Goal: Task Accomplishment & Management: Use online tool/utility

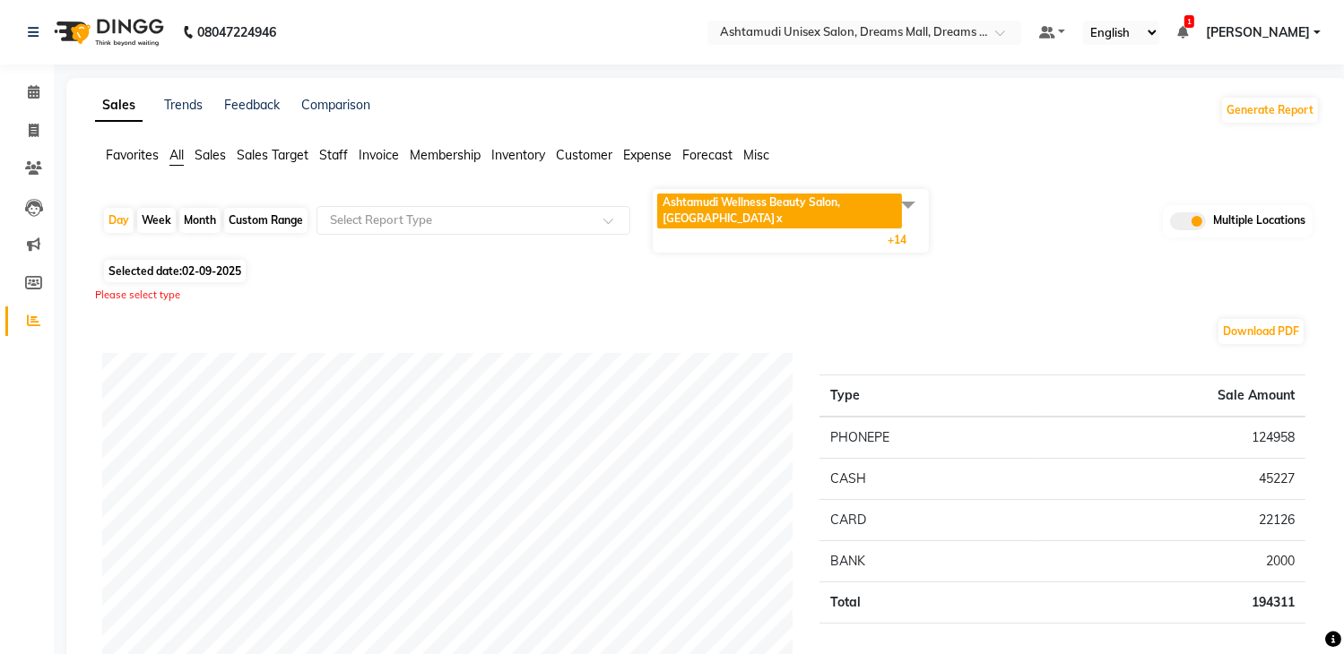
click at [220, 152] on span "Sales" at bounding box center [210, 155] width 31 height 16
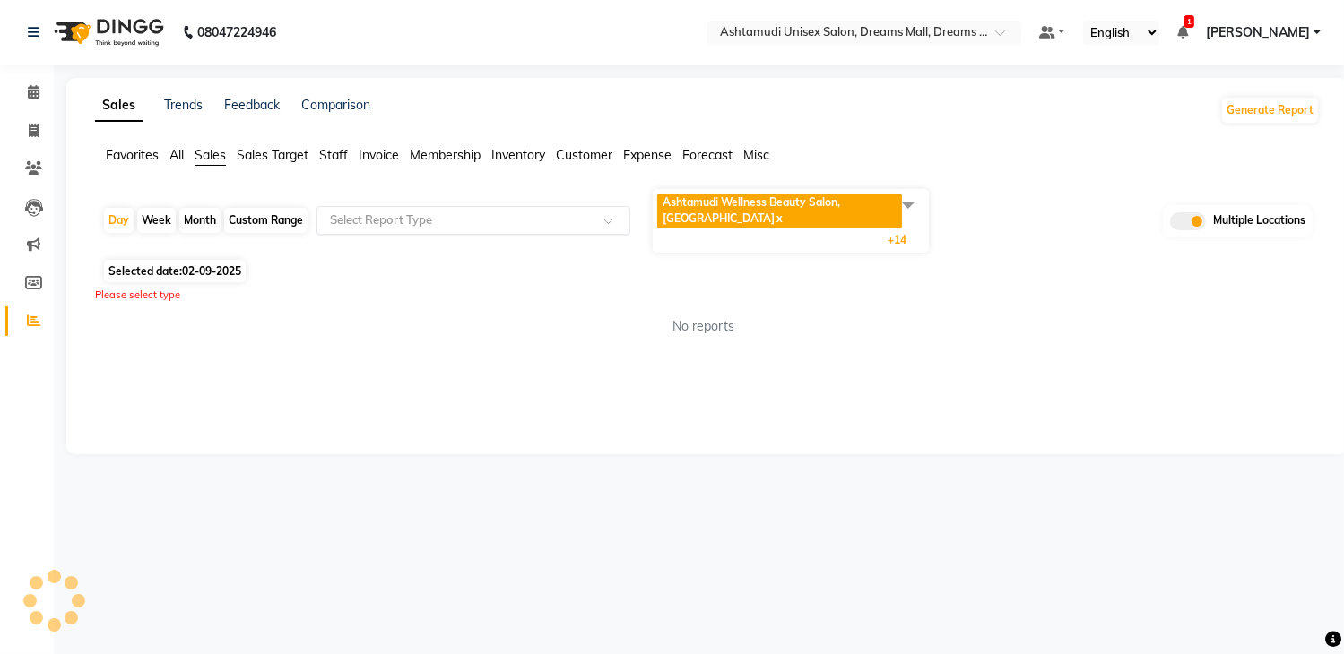
click at [411, 209] on div "Select Report Type" at bounding box center [473, 220] width 314 height 29
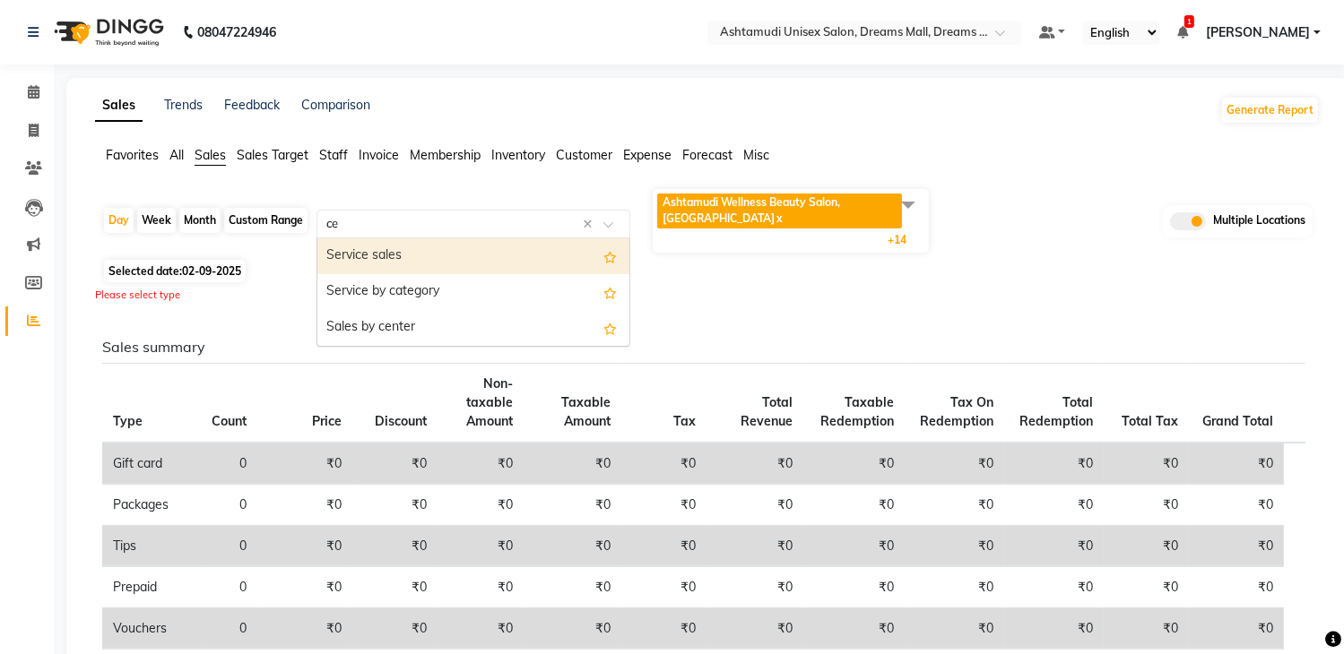
type input "cen"
click at [390, 264] on div "Sales by center" at bounding box center [473, 256] width 312 height 36
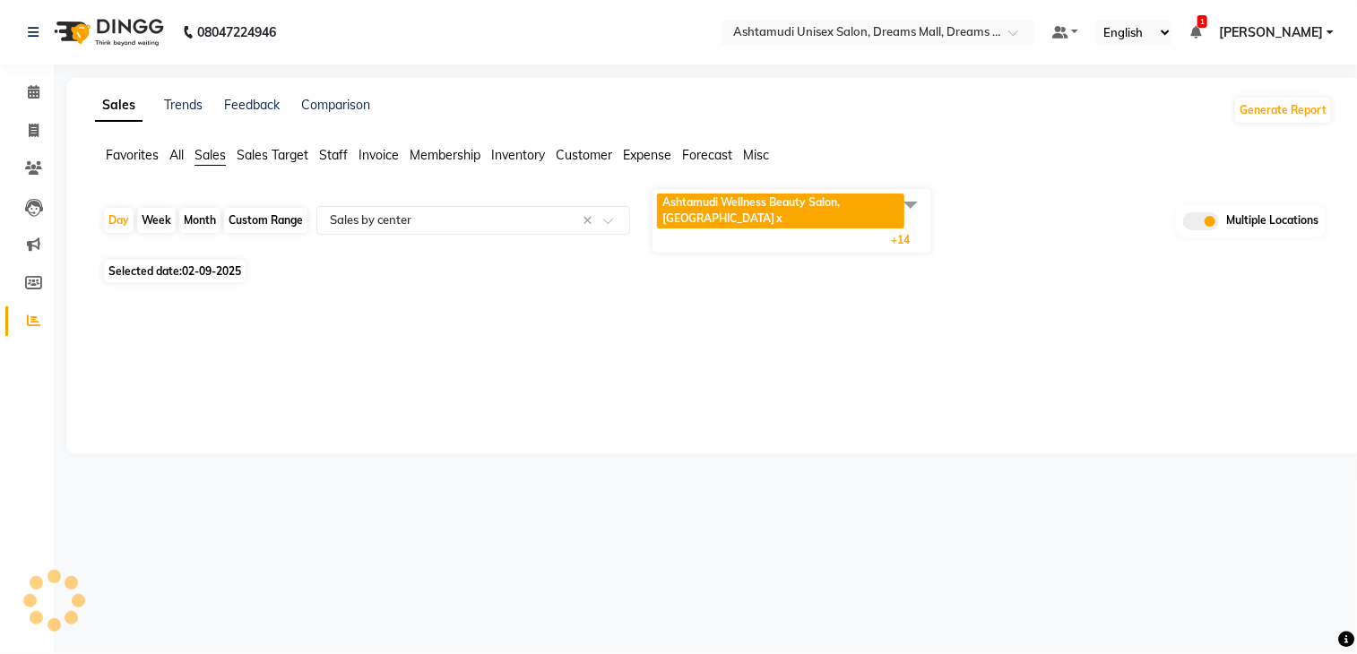
click at [928, 205] on span at bounding box center [911, 204] width 36 height 34
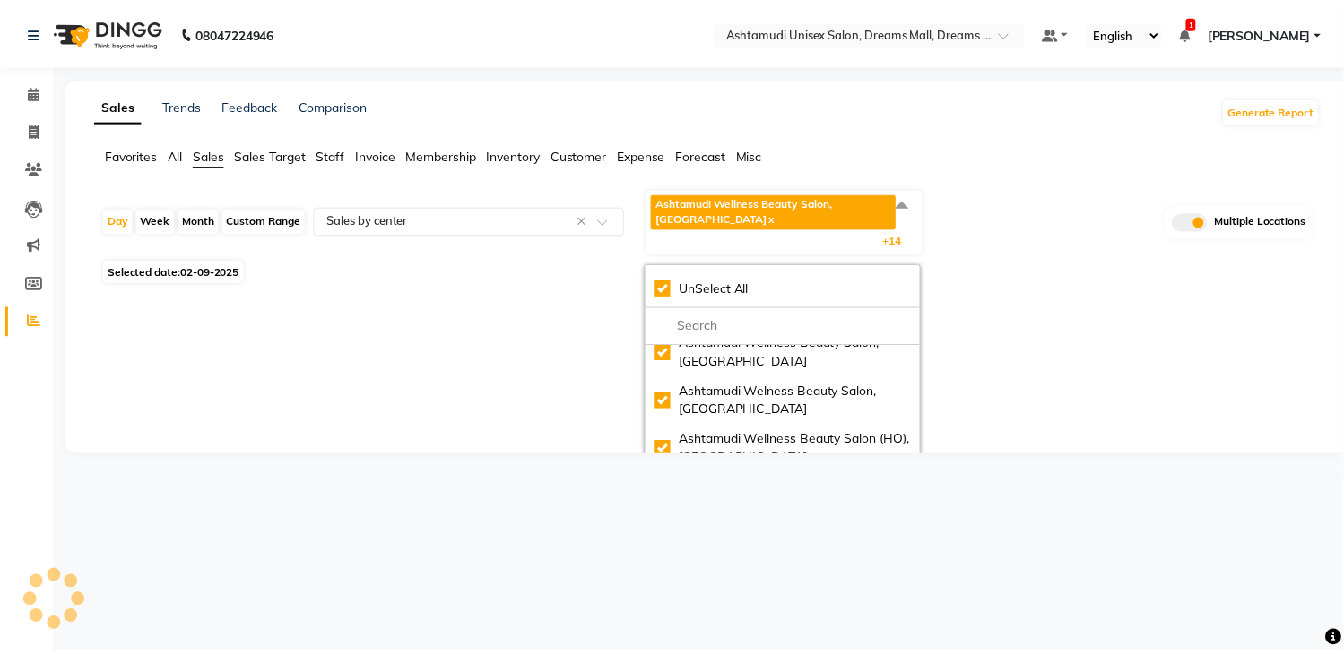
scroll to position [359, 0]
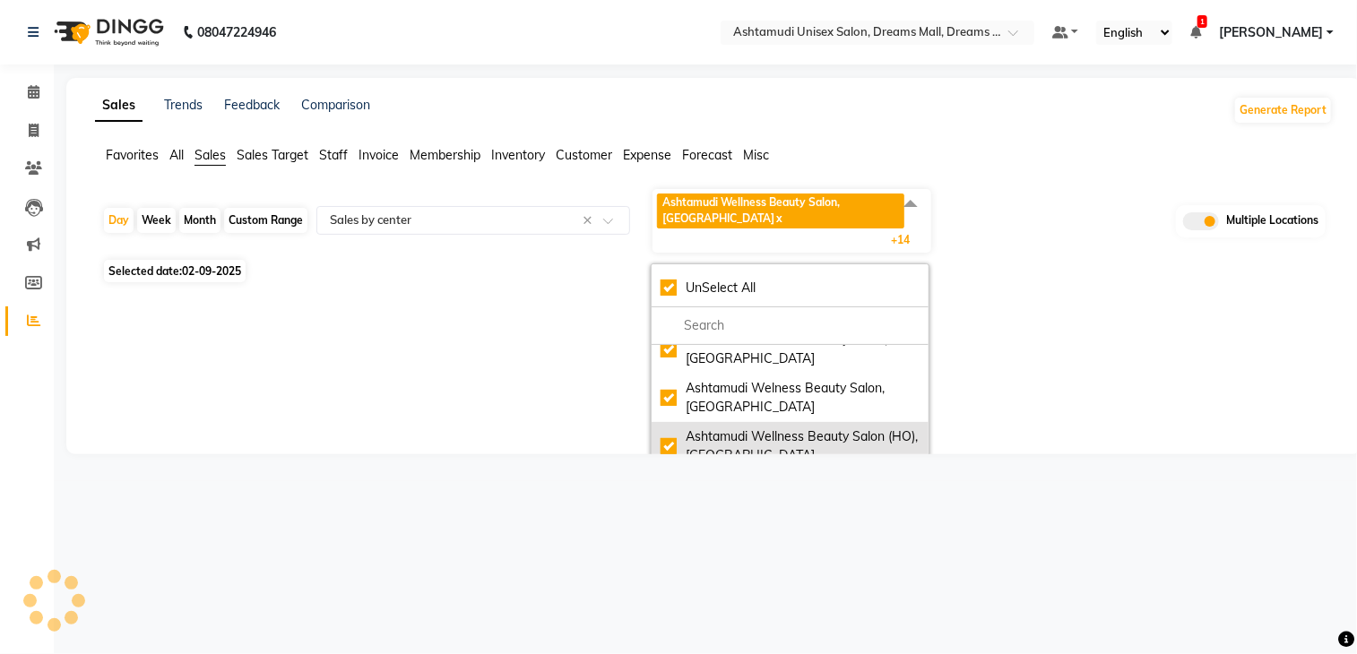
select select "full_report"
select select "csv"
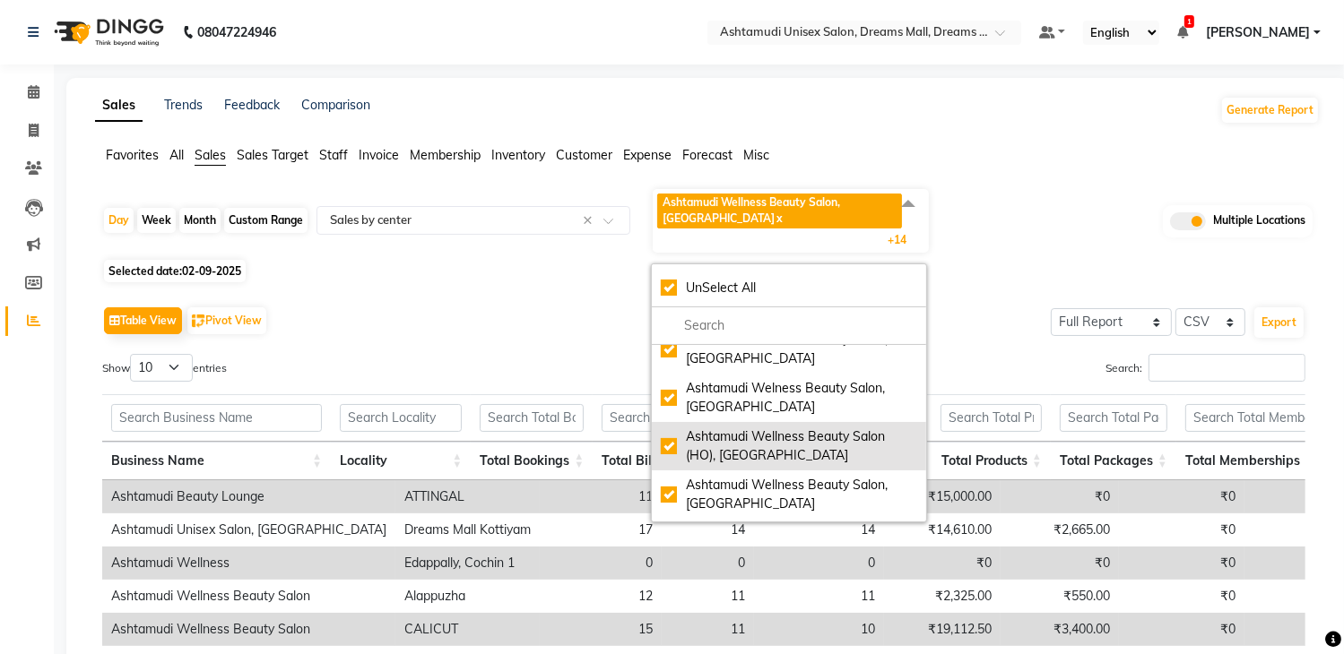
click at [672, 437] on div "Ashtamudi Wellness Beauty Salon (HO), [GEOGRAPHIC_DATA]" at bounding box center [789, 447] width 256 height 38
checkbox input "false"
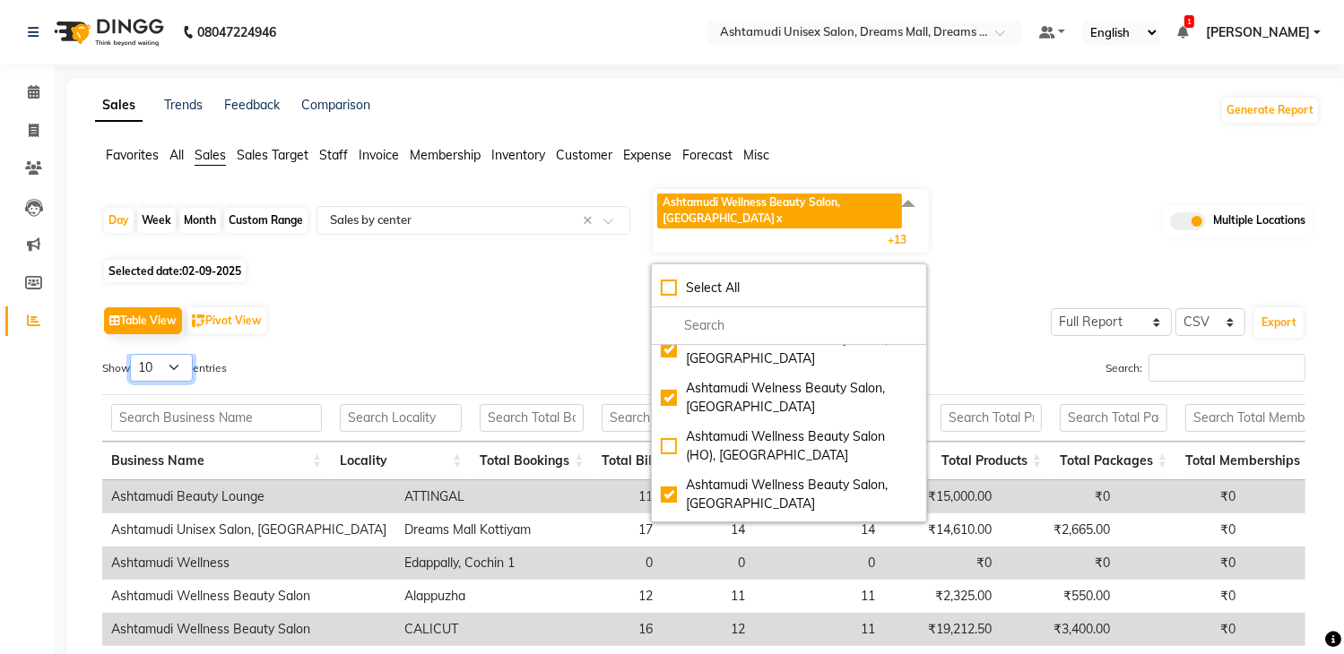
click at [169, 369] on select "10 25 50 100" at bounding box center [161, 368] width 63 height 28
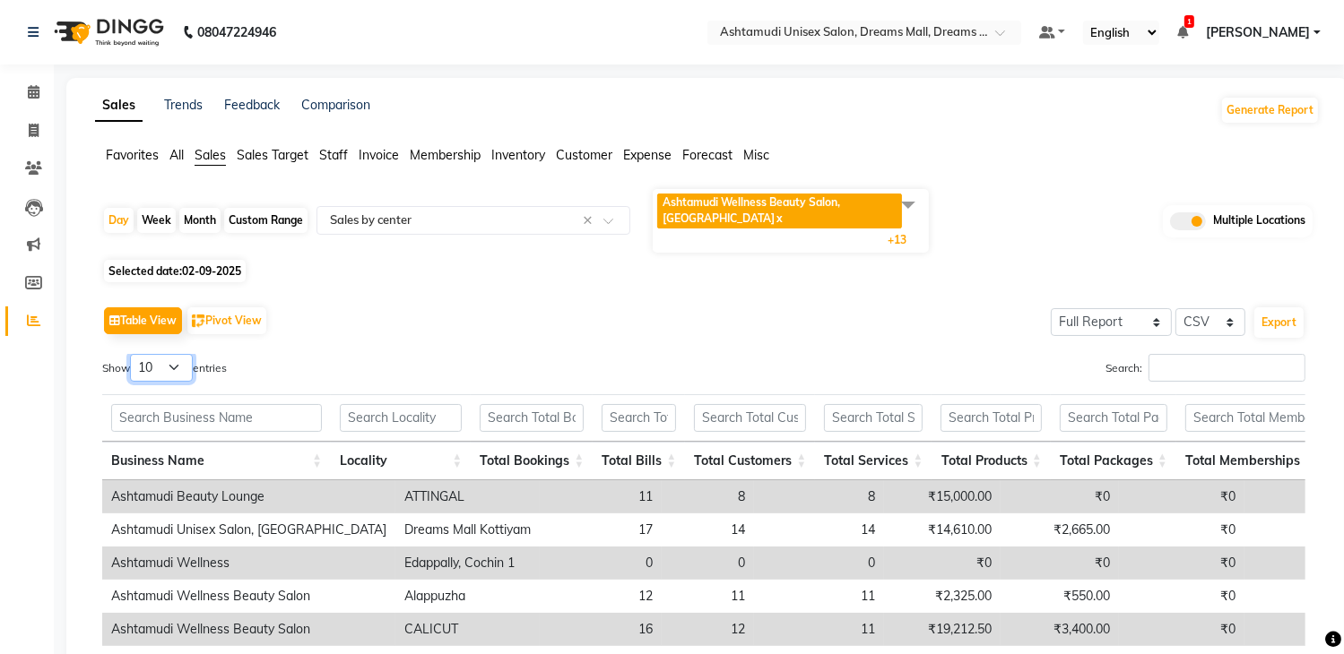
select select "25"
click at [133, 354] on select "10 25 50 100" at bounding box center [161, 368] width 63 height 28
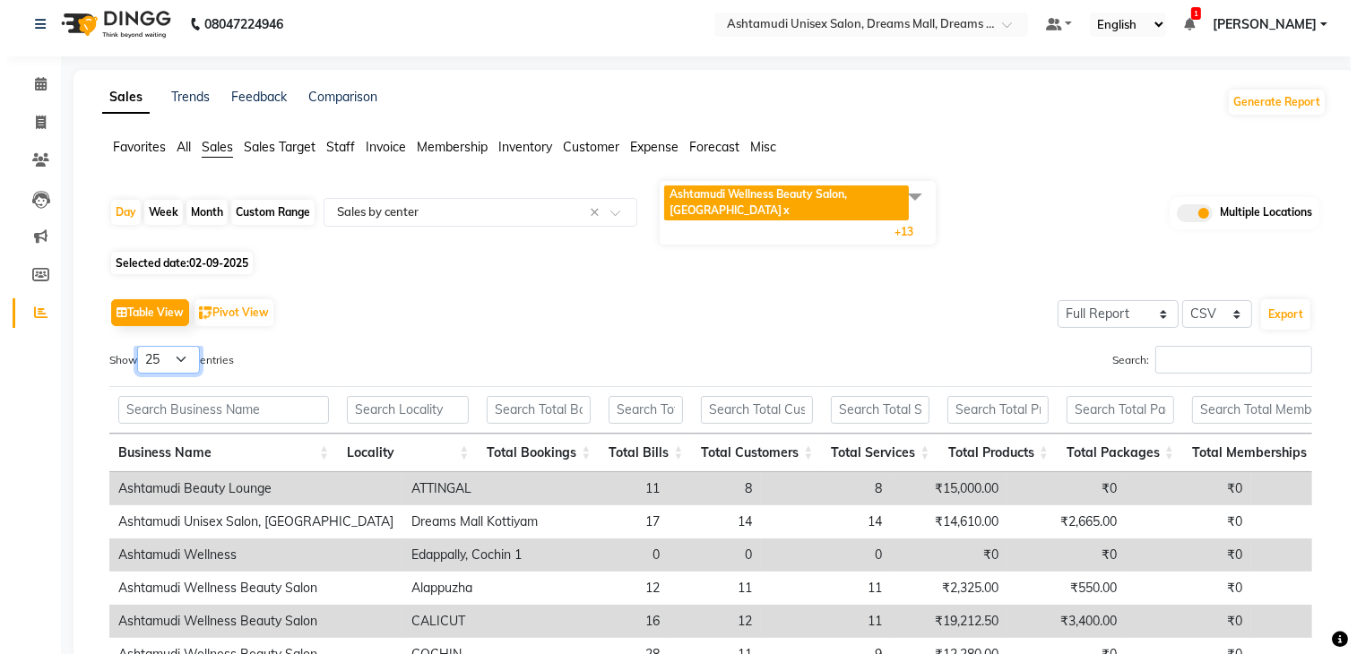
scroll to position [0, 0]
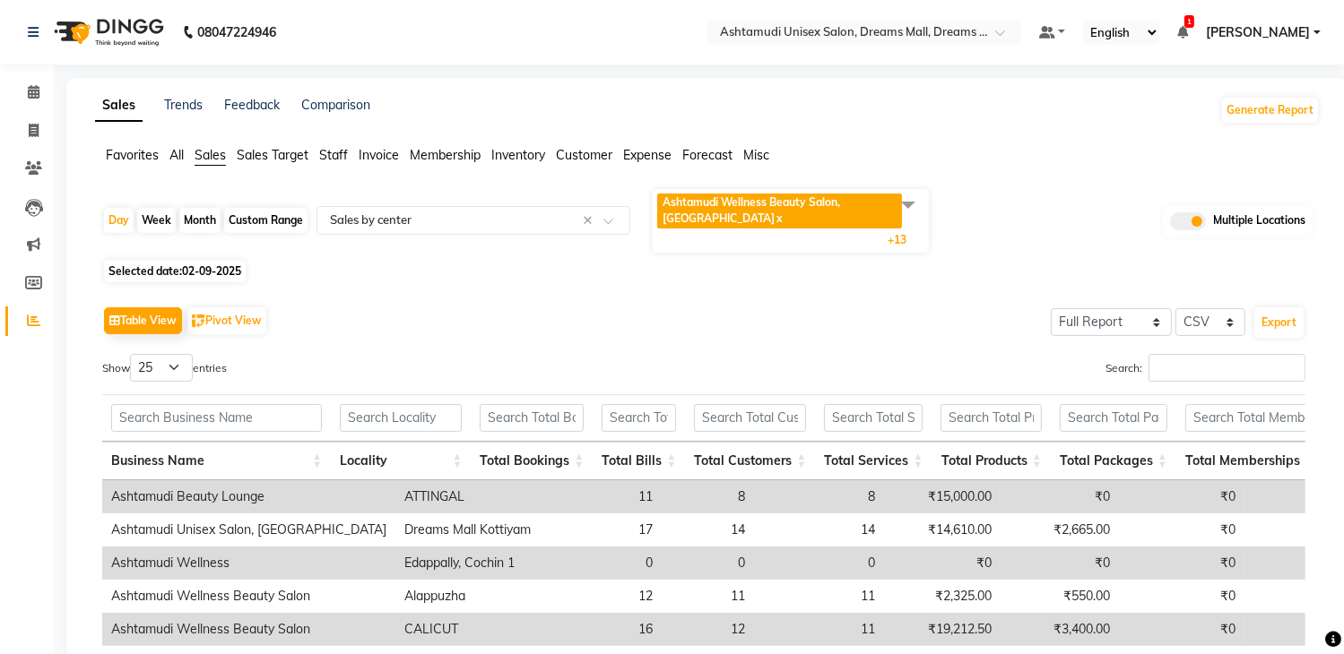
click at [100, 29] on img at bounding box center [107, 32] width 123 height 50
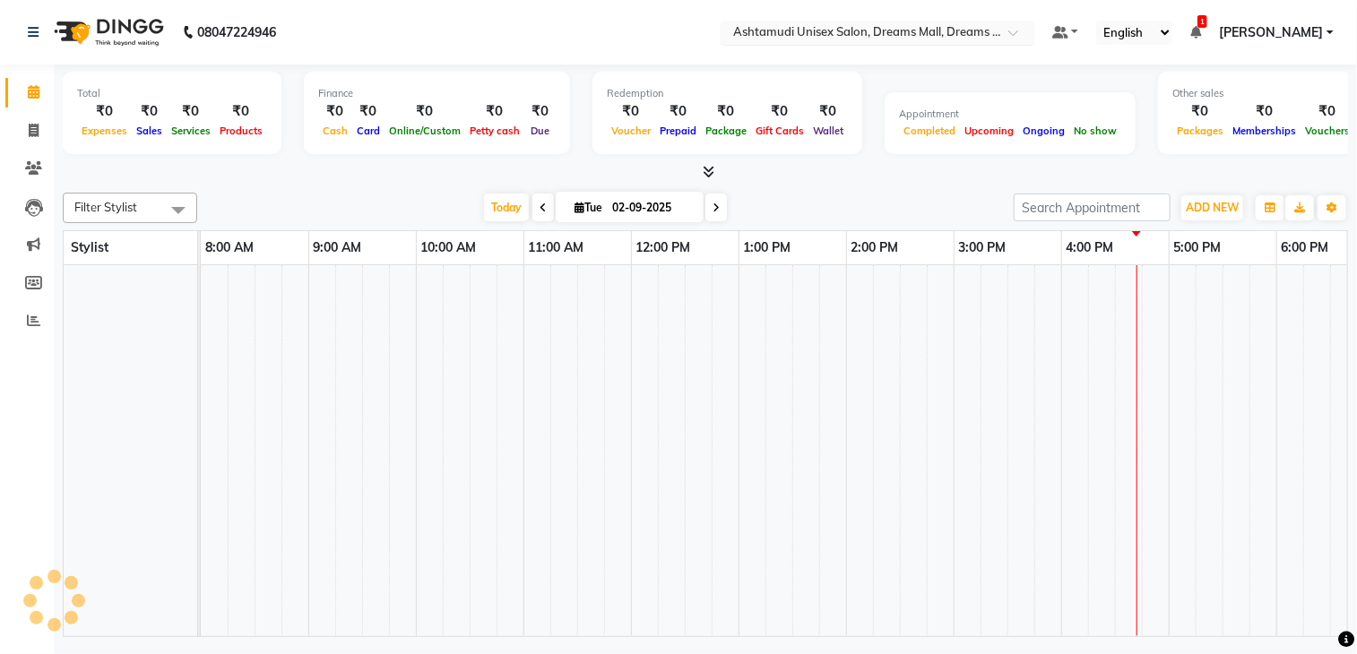
click at [875, 25] on input "text" at bounding box center [860, 34] width 260 height 18
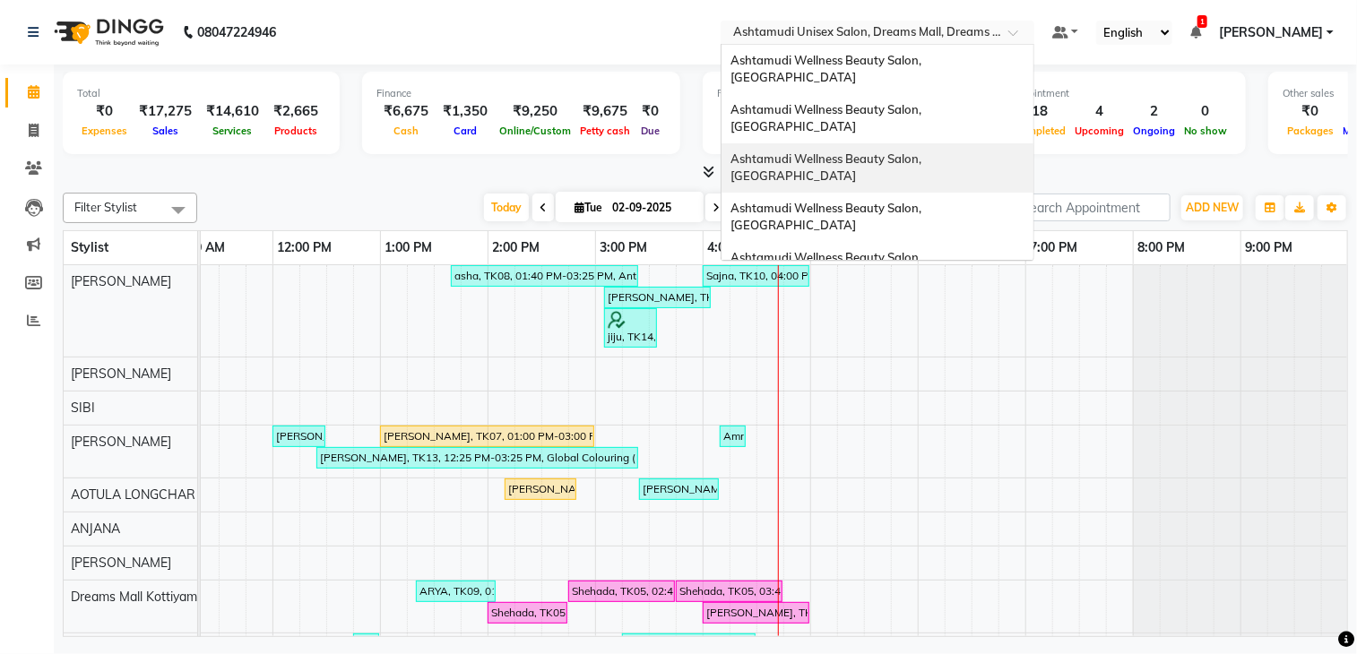
click at [924, 151] on span "Ashtamudi Wellness Beauty Salon, [GEOGRAPHIC_DATA]" at bounding box center [828, 167] width 194 height 32
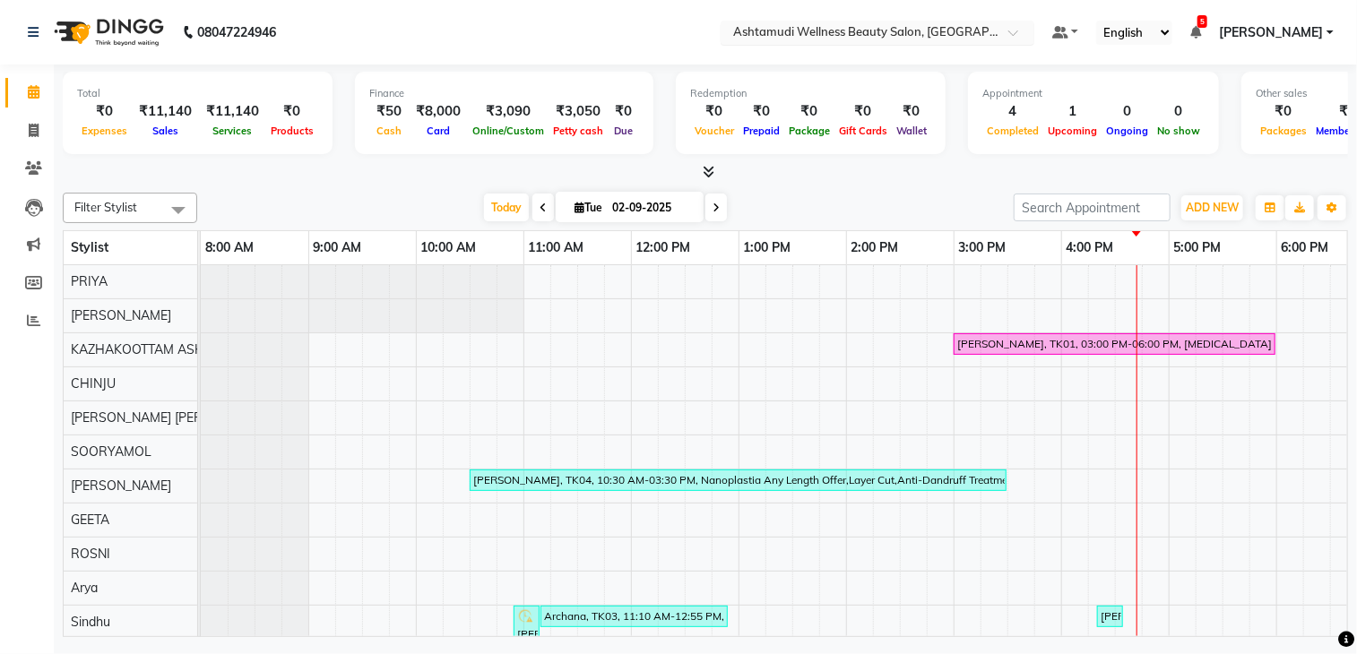
click at [889, 33] on input "text" at bounding box center [860, 34] width 260 height 18
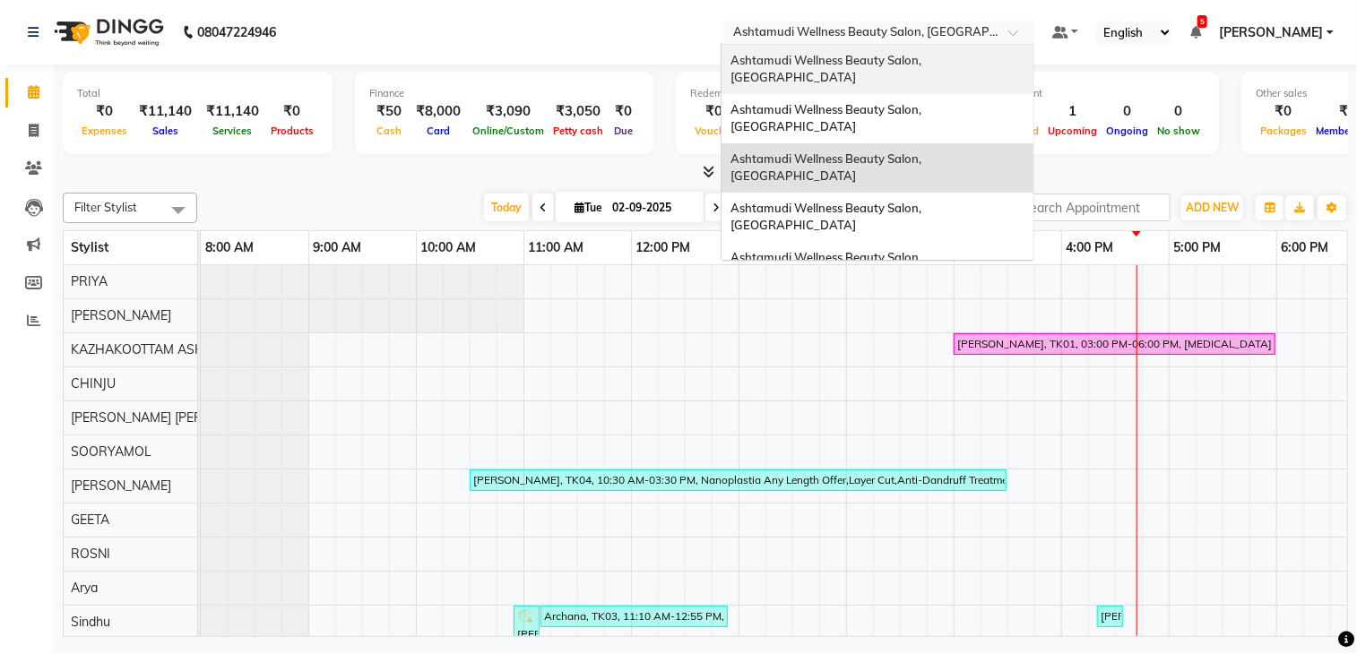
click at [911, 65] on span "Ashtamudi Wellness Beauty Salon, [GEOGRAPHIC_DATA]" at bounding box center [828, 69] width 194 height 32
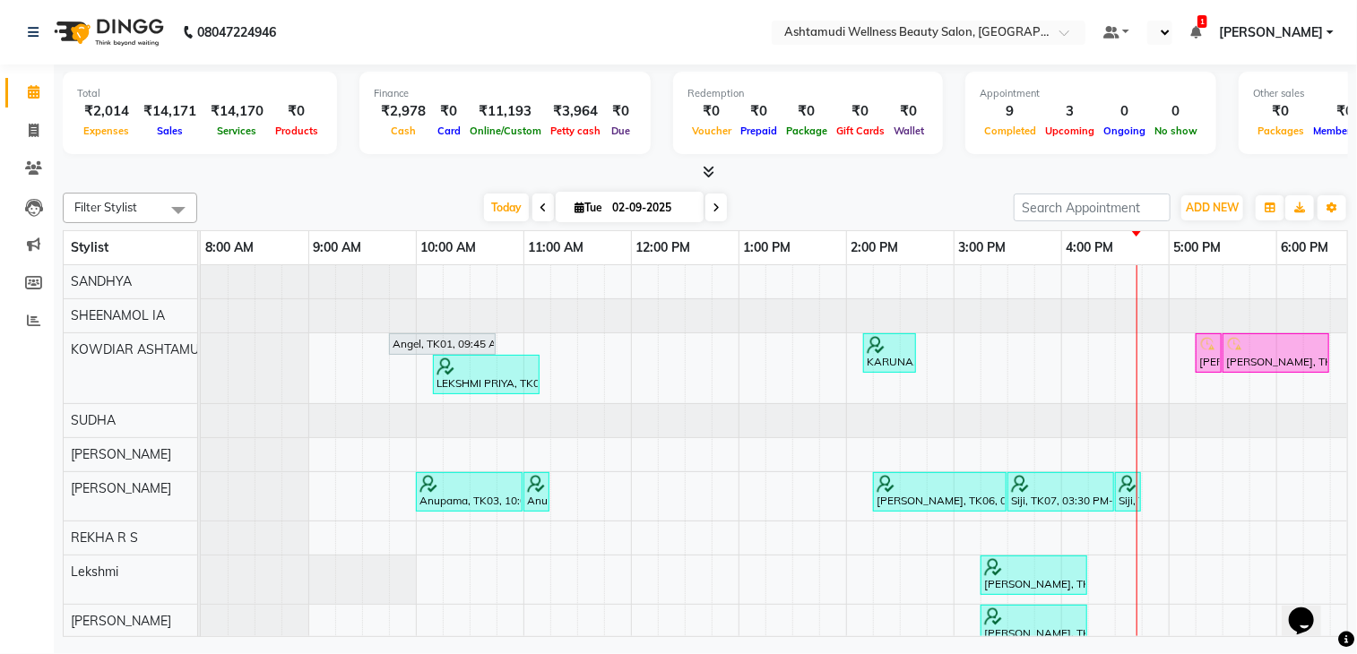
select select "en"
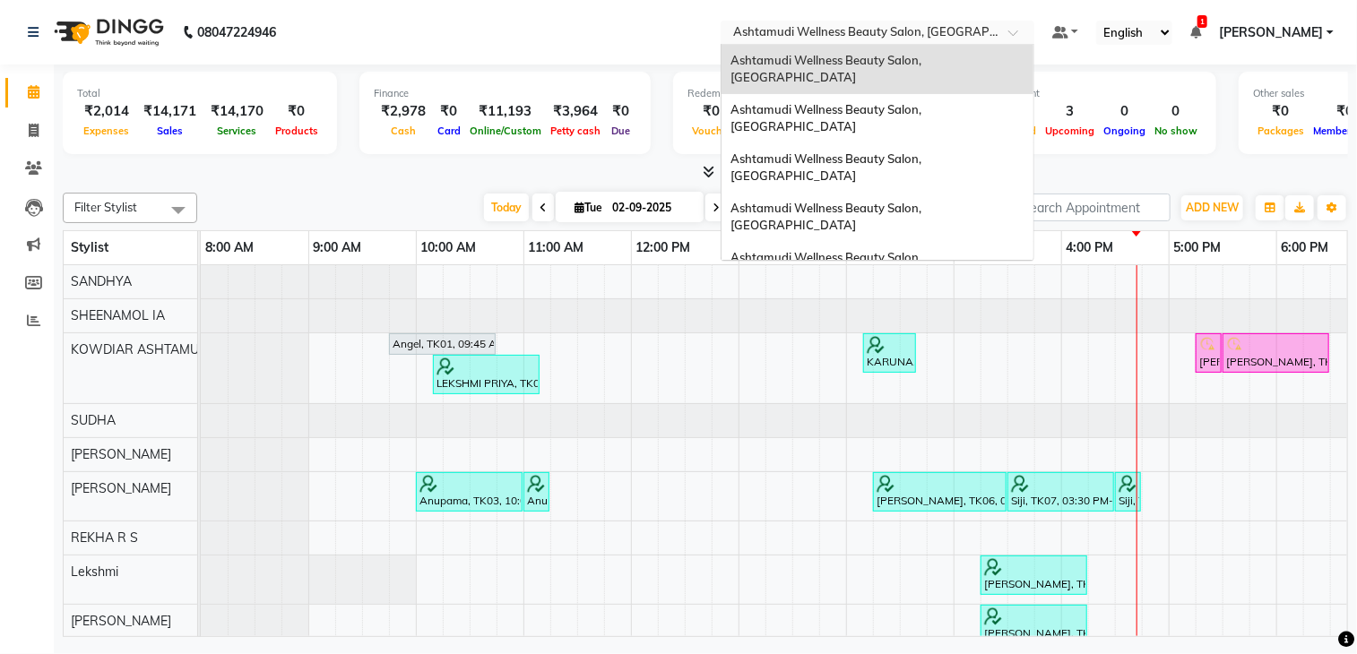
click at [915, 36] on input "text" at bounding box center [860, 34] width 260 height 18
click at [933, 193] on div "Ashtamudi Wellness Beauty Salon, [GEOGRAPHIC_DATA]" at bounding box center [878, 217] width 312 height 49
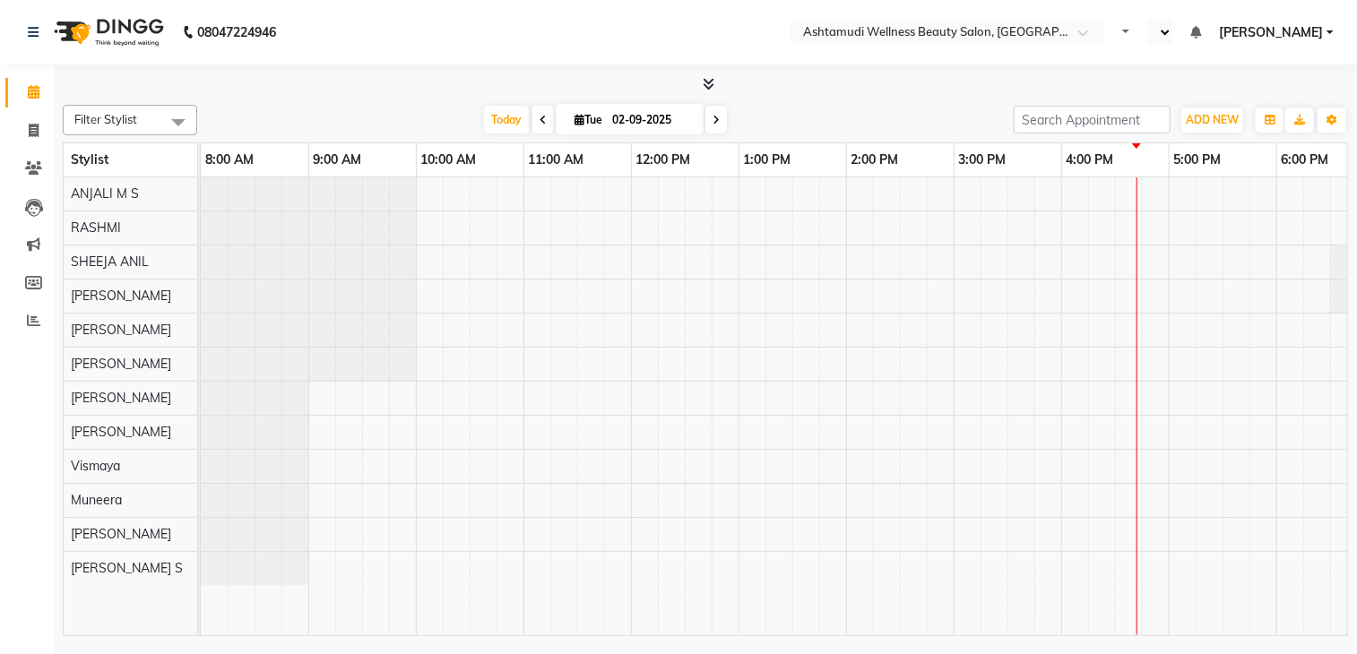
select select "en"
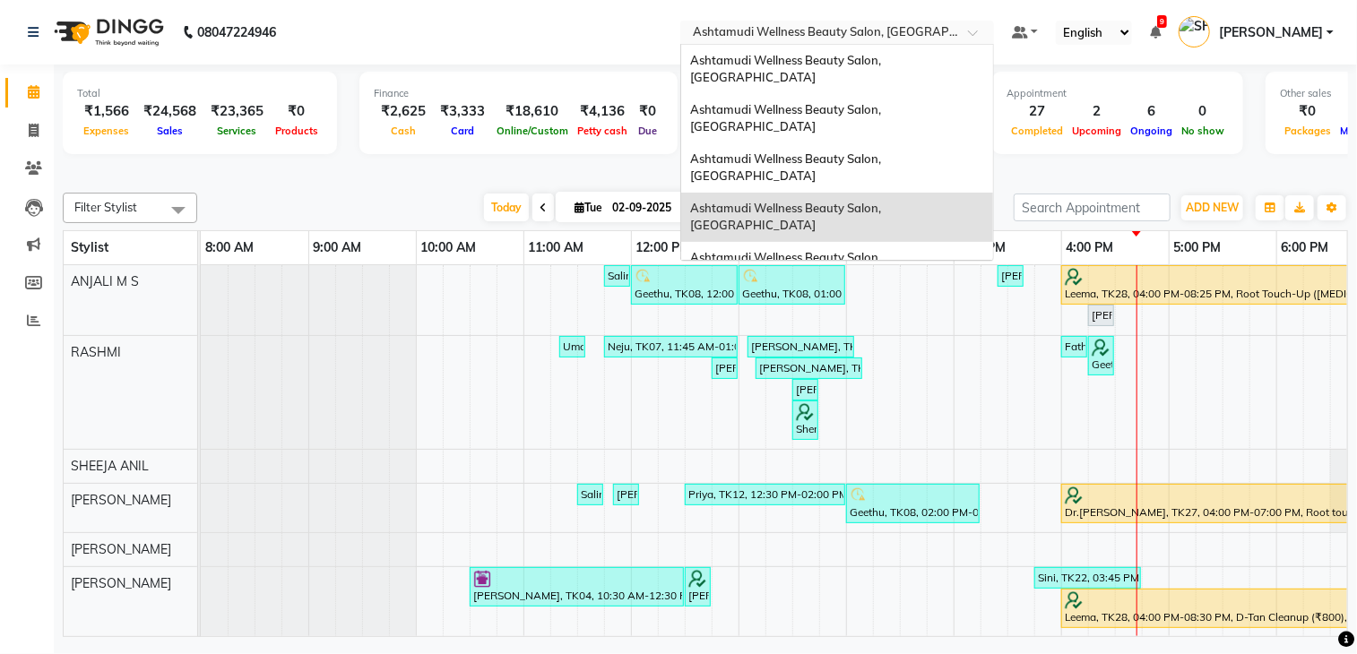
click at [889, 33] on input "text" at bounding box center [819, 34] width 260 height 18
click at [926, 242] on div "Ashtamudi Wellness Beauty Salon, [GEOGRAPHIC_DATA]" at bounding box center [837, 266] width 312 height 49
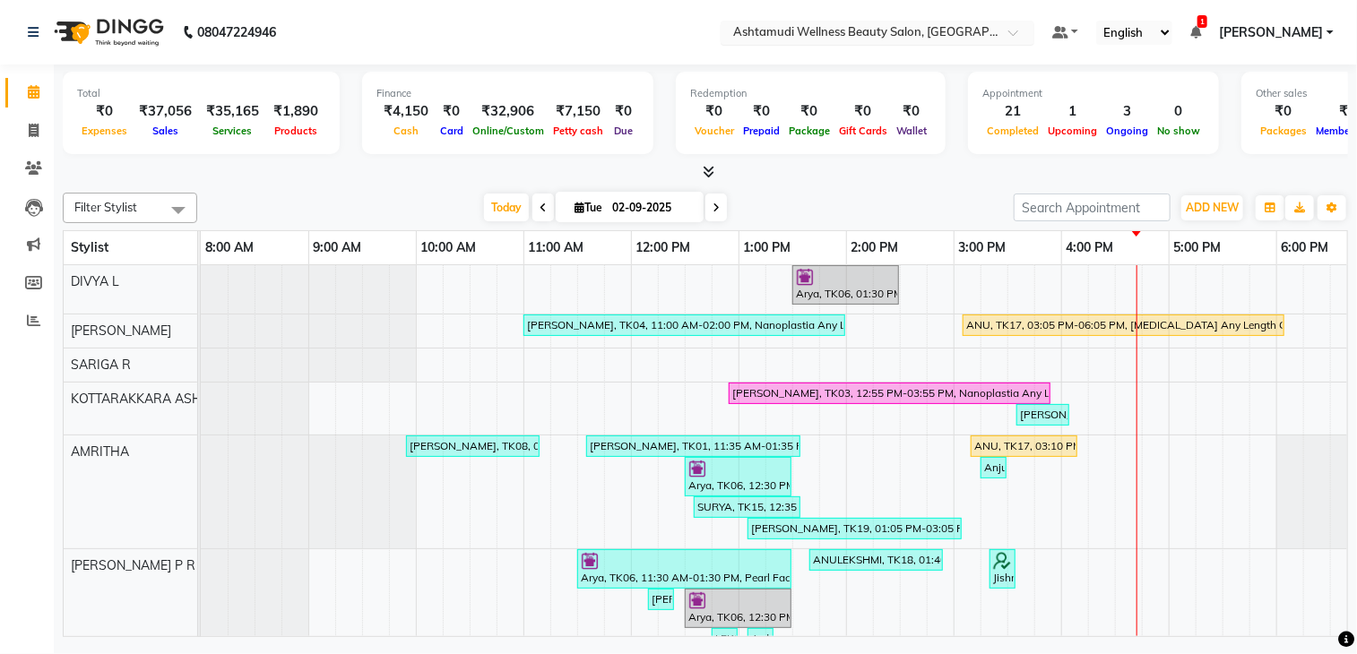
click at [966, 23] on div "× Ashtamudi Wellness Beauty Salon, Kottarakkara" at bounding box center [868, 32] width 270 height 18
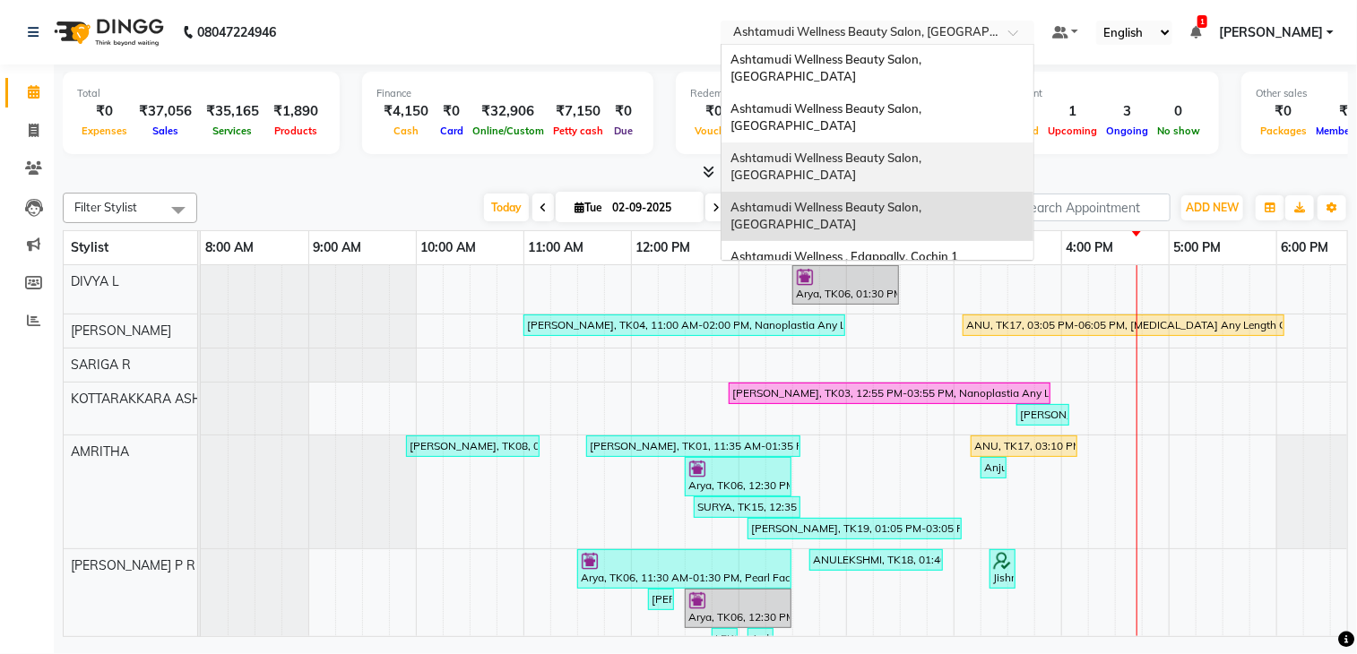
scroll to position [179, 0]
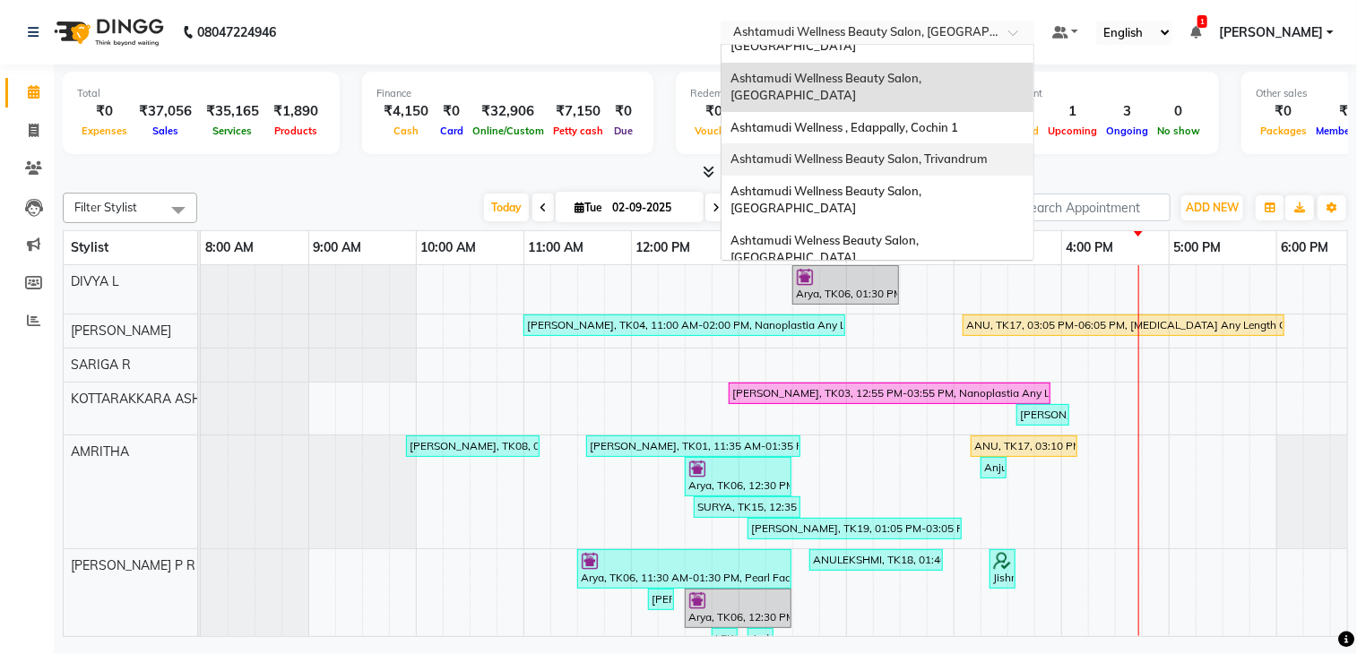
click at [931, 143] on div "Ashtamudi Wellness Beauty Salon, Trivandrum" at bounding box center [878, 159] width 312 height 32
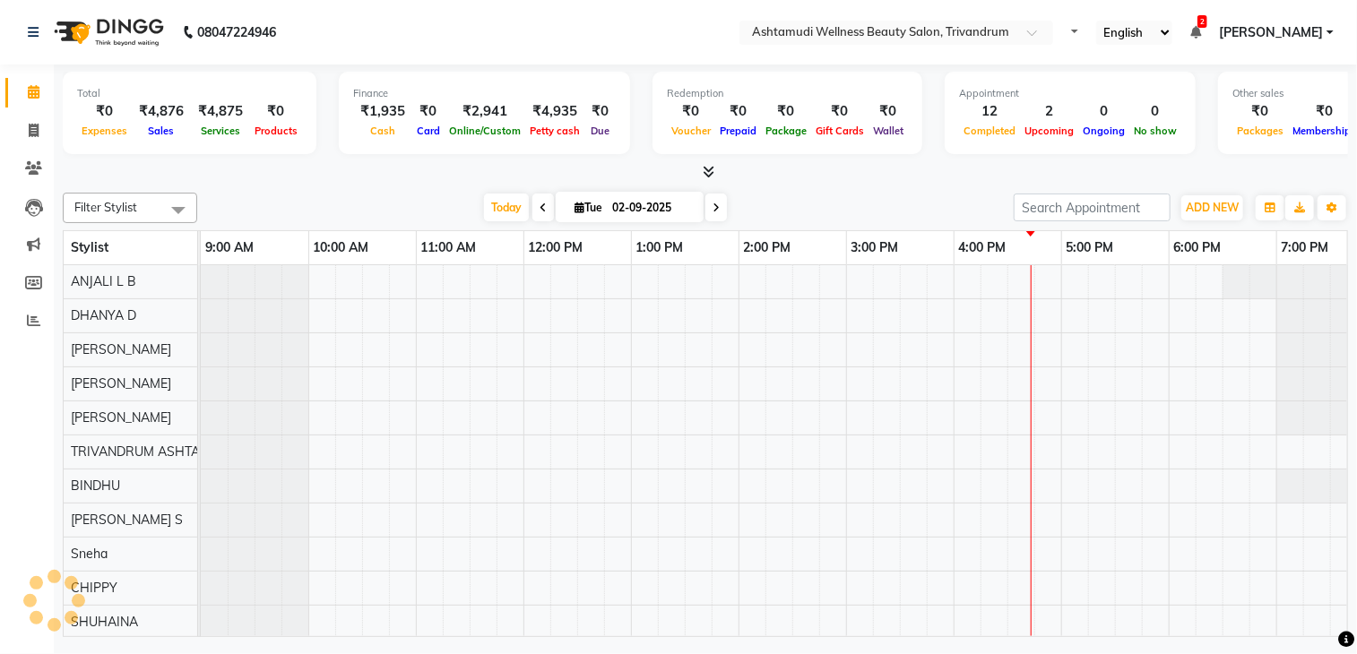
select select "en"
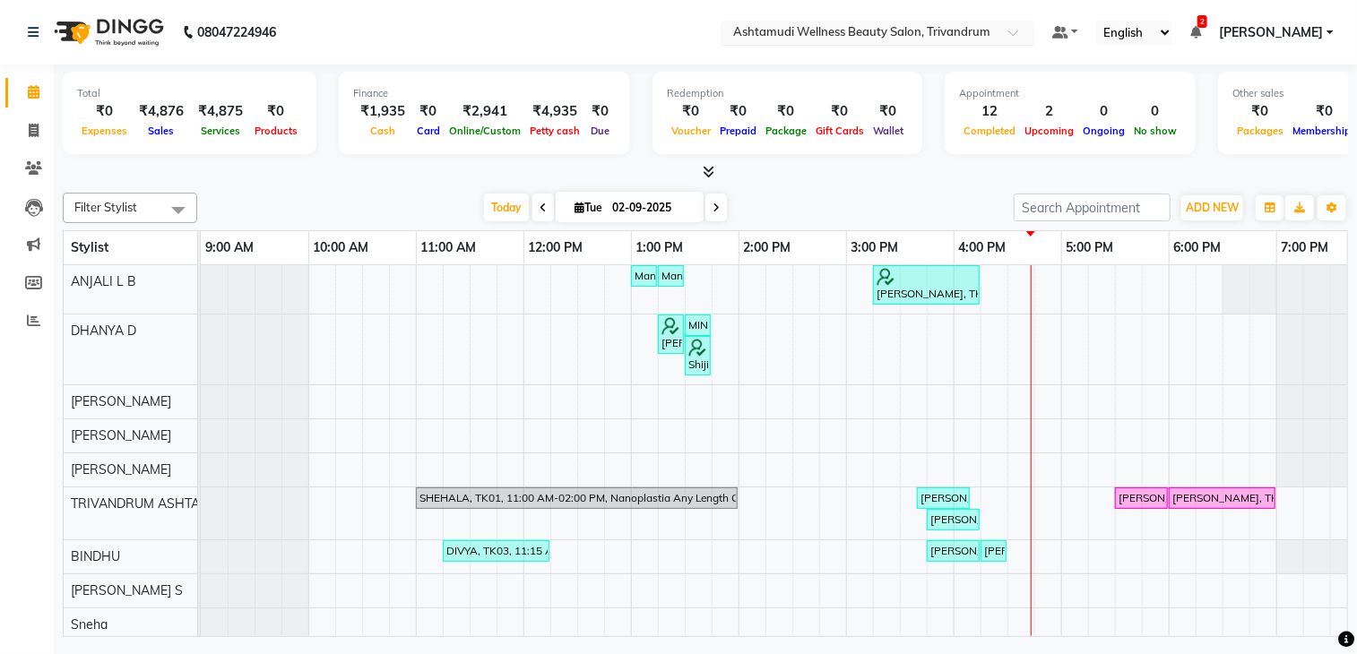
click at [951, 31] on input "text" at bounding box center [860, 34] width 260 height 18
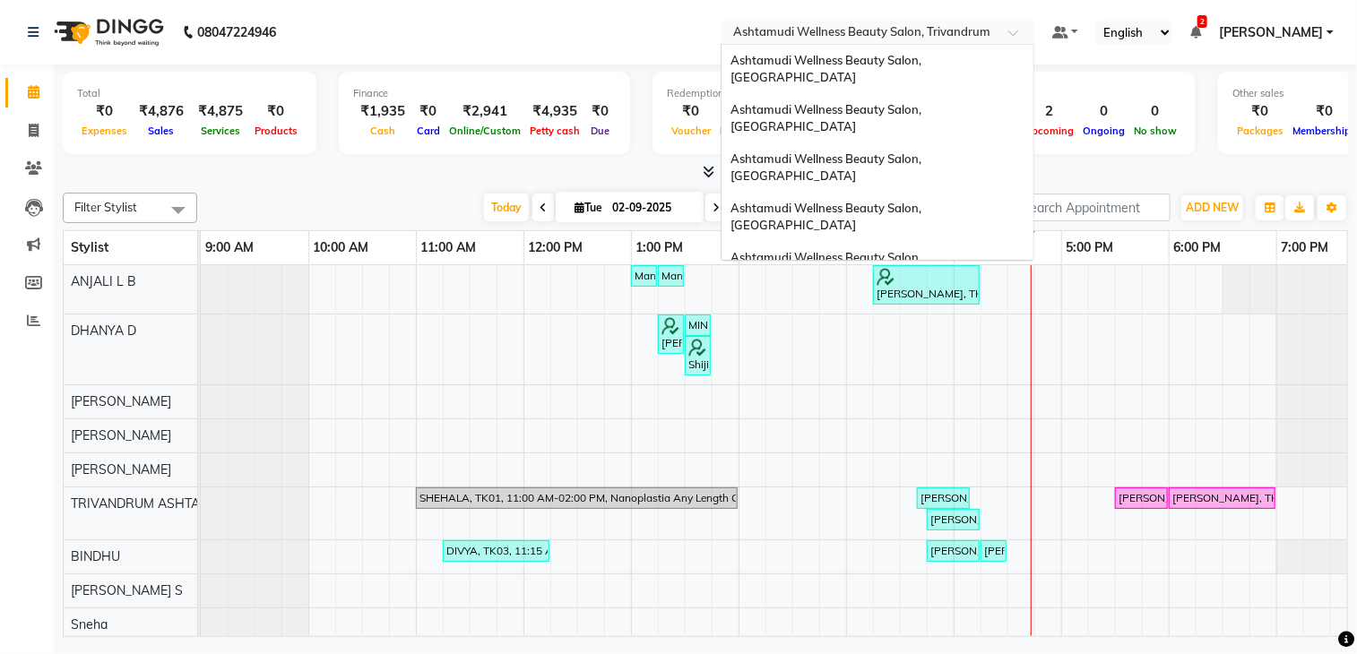
scroll to position [190, 0]
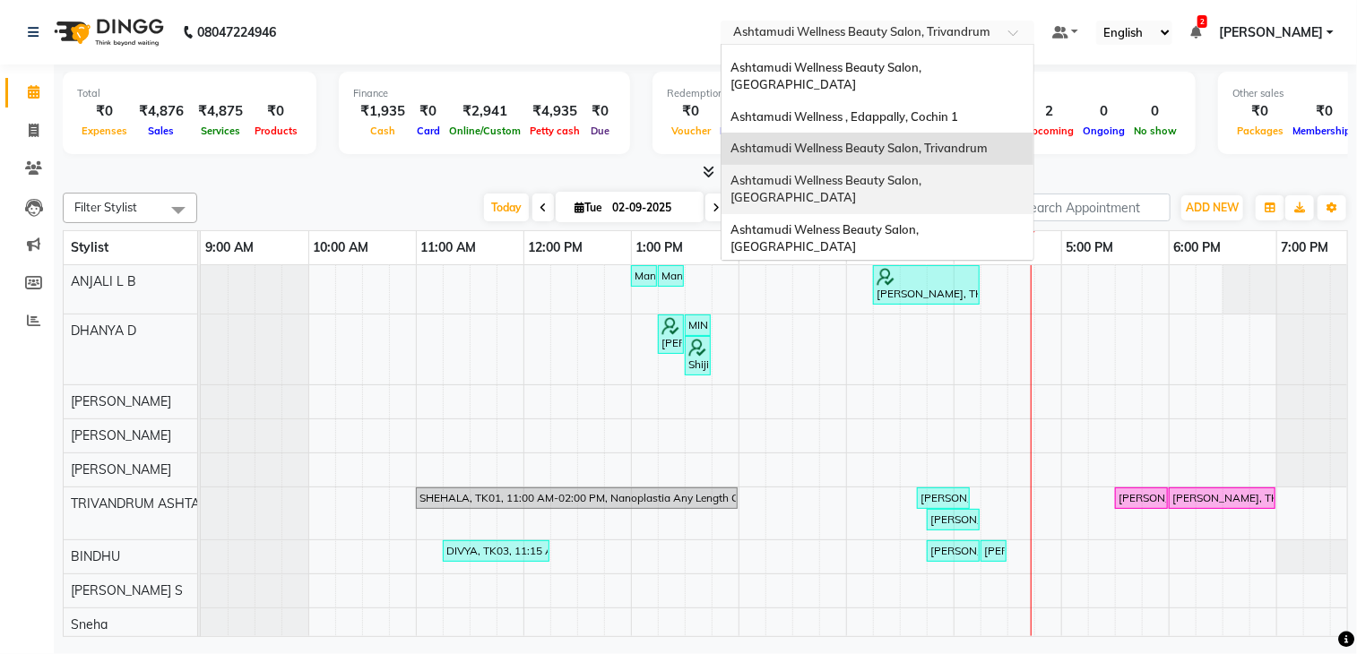
click at [924, 173] on span "Ashtamudi Wellness Beauty Salon, [GEOGRAPHIC_DATA]" at bounding box center [828, 189] width 194 height 32
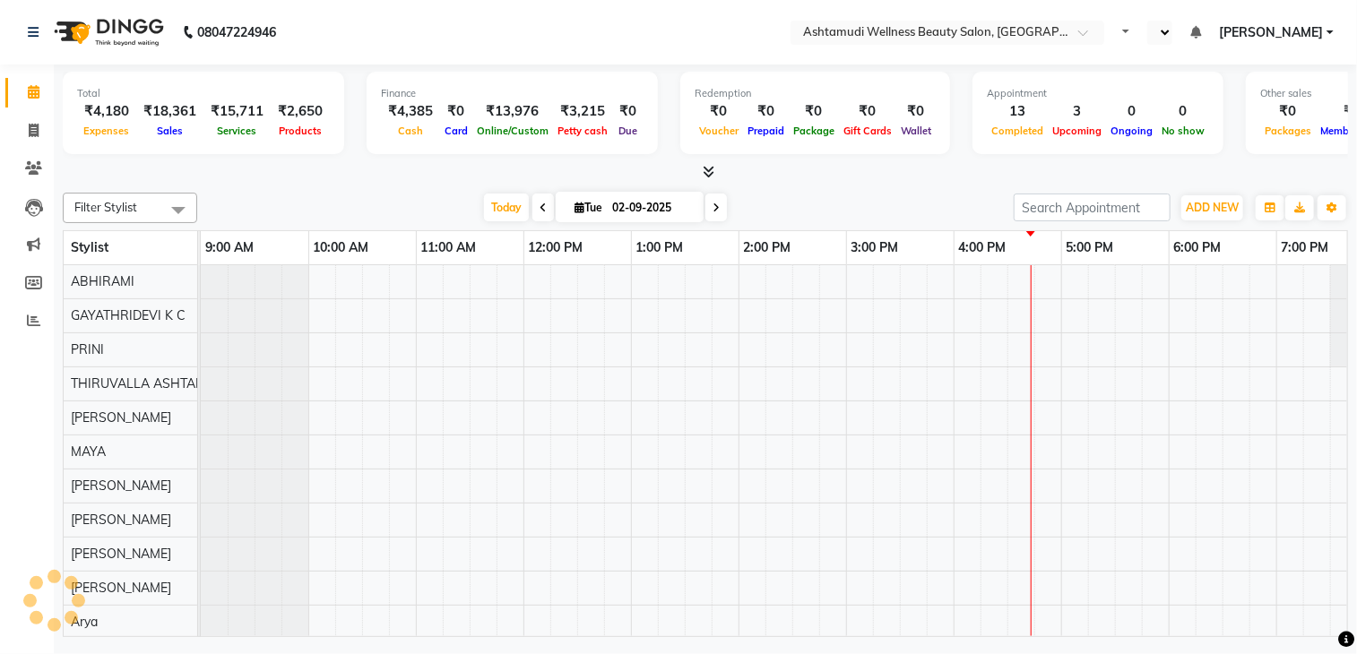
select select "en"
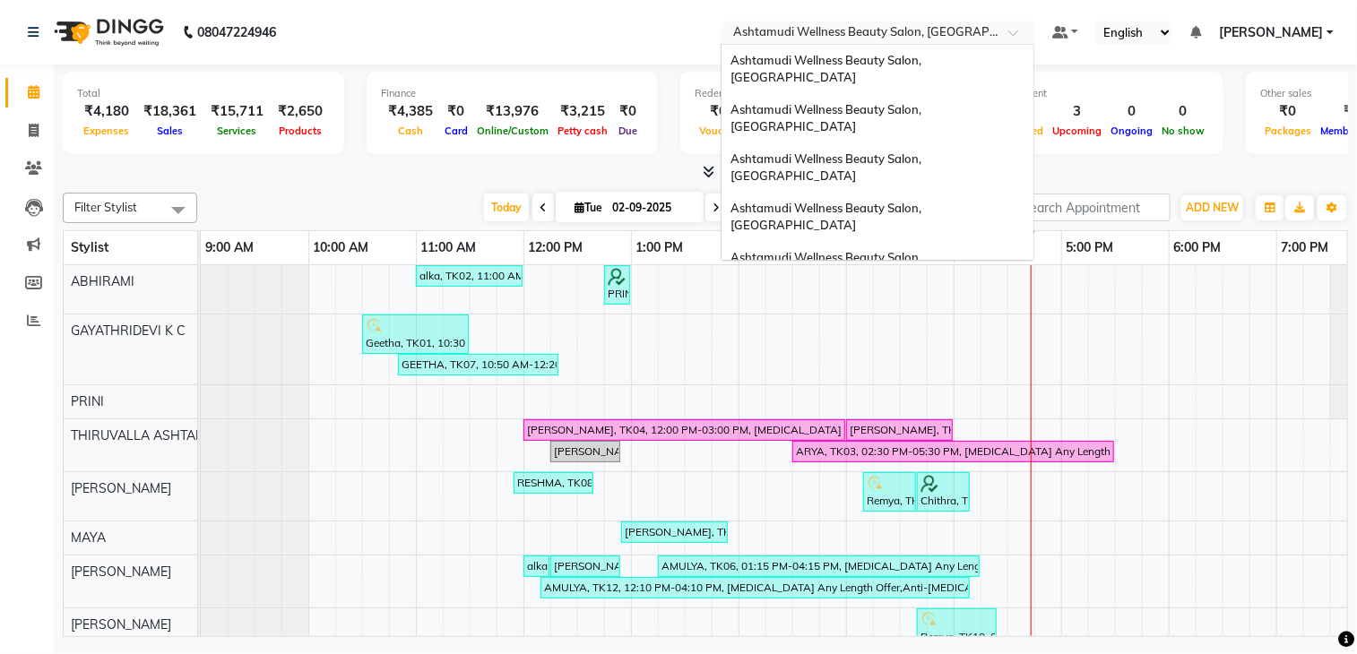
click at [957, 37] on input "text" at bounding box center [860, 34] width 260 height 18
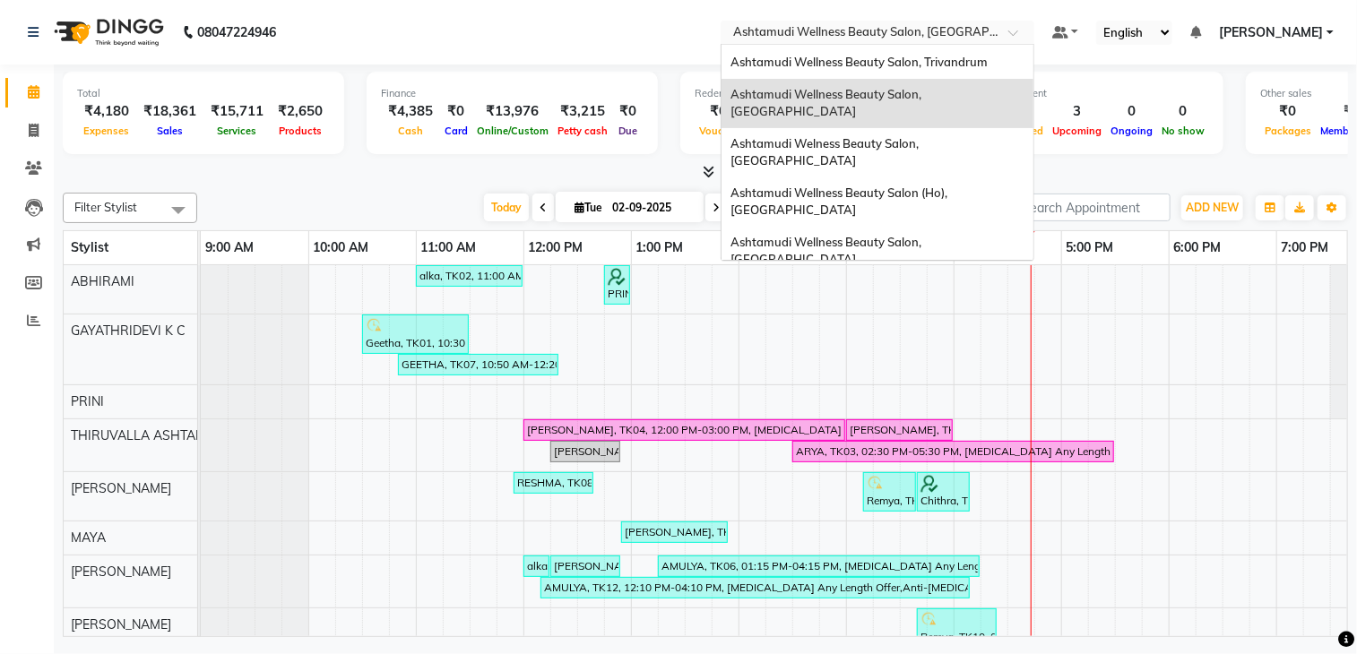
scroll to position [280, 0]
click at [939, 411] on span "Ashtamudi Unisex Salon, Dreams Mall, Dreams Mall Kottiyam" at bounding box center [873, 427] width 284 height 32
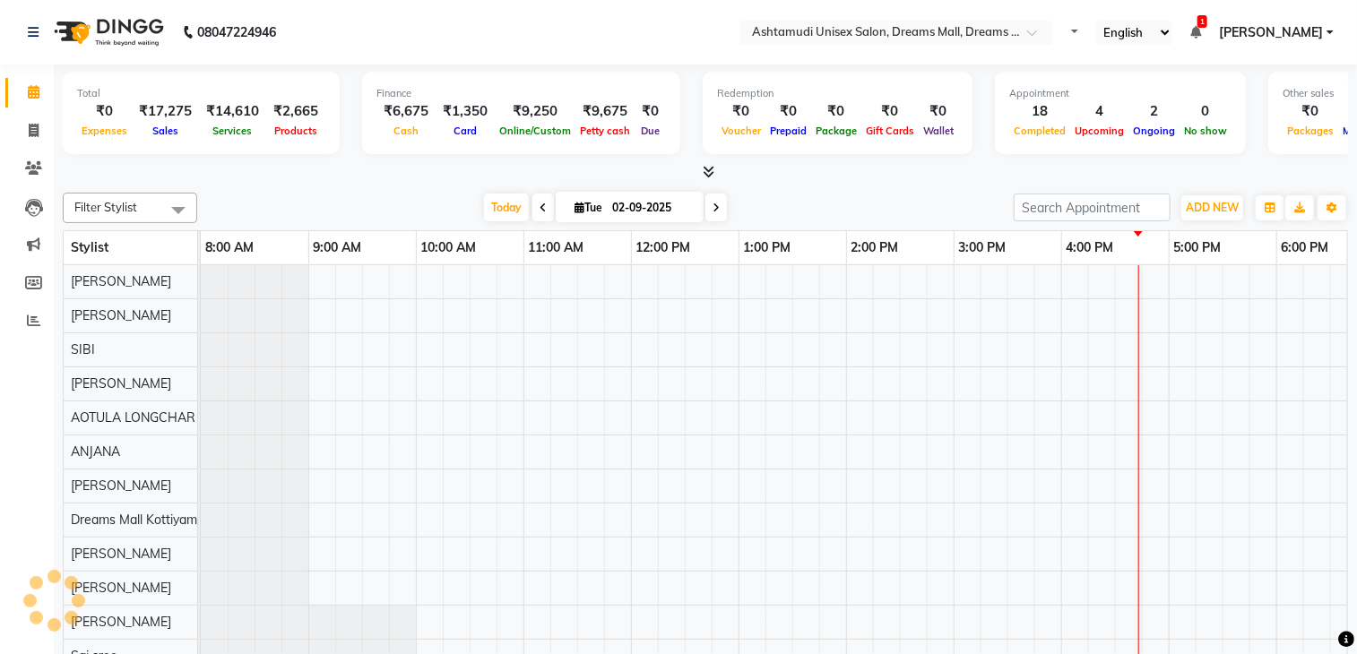
select select "en"
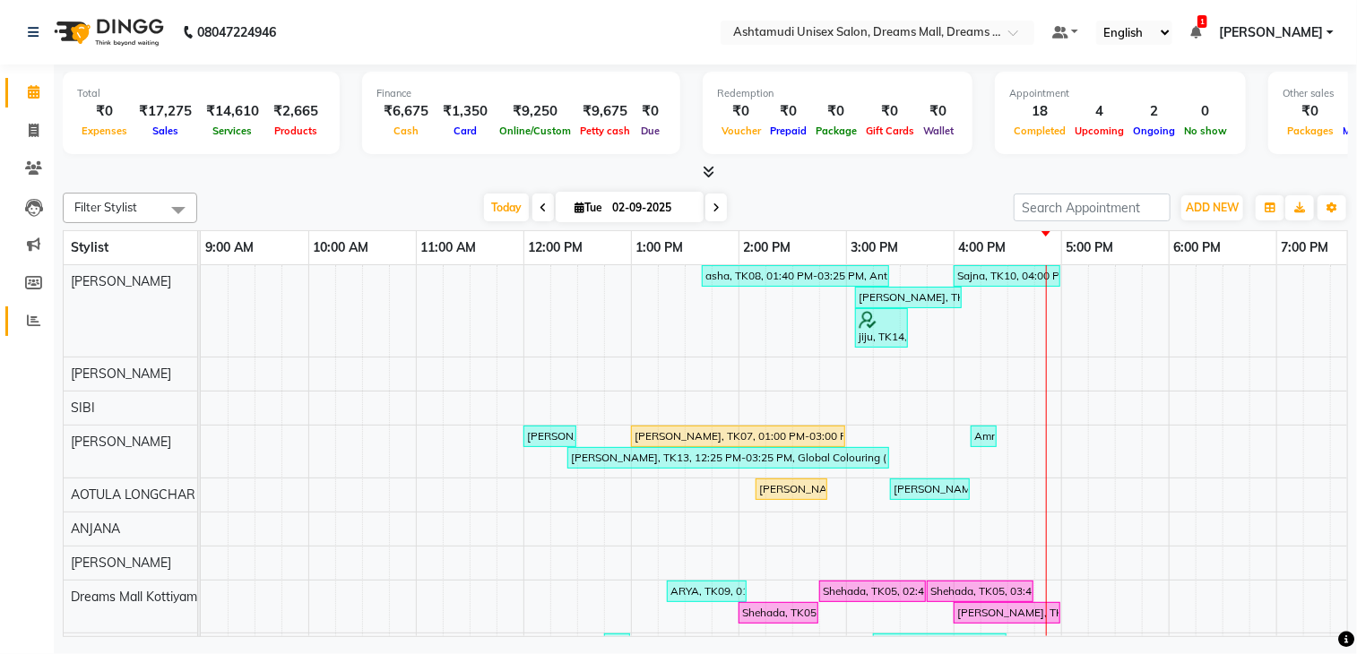
click at [36, 334] on link "Reports" at bounding box center [26, 322] width 43 height 30
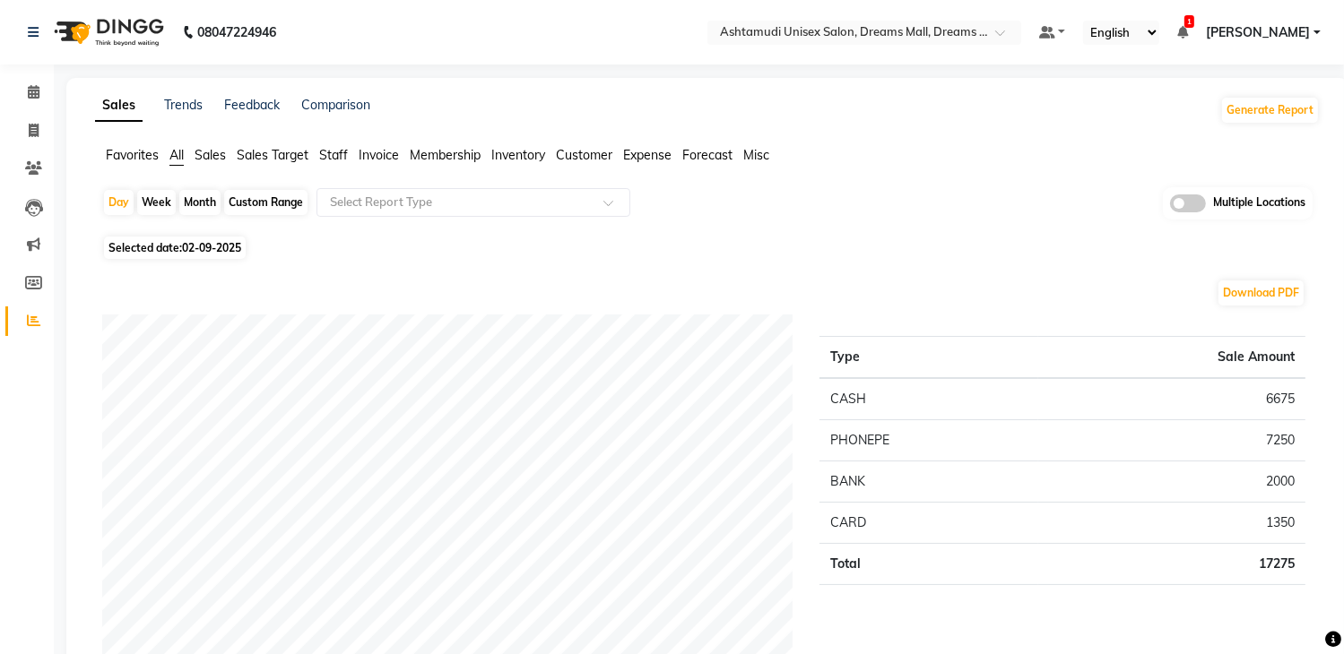
click at [1203, 201] on span at bounding box center [1188, 204] width 36 height 18
click at [1170, 206] on input "checkbox" at bounding box center [1170, 206] width 0 height 0
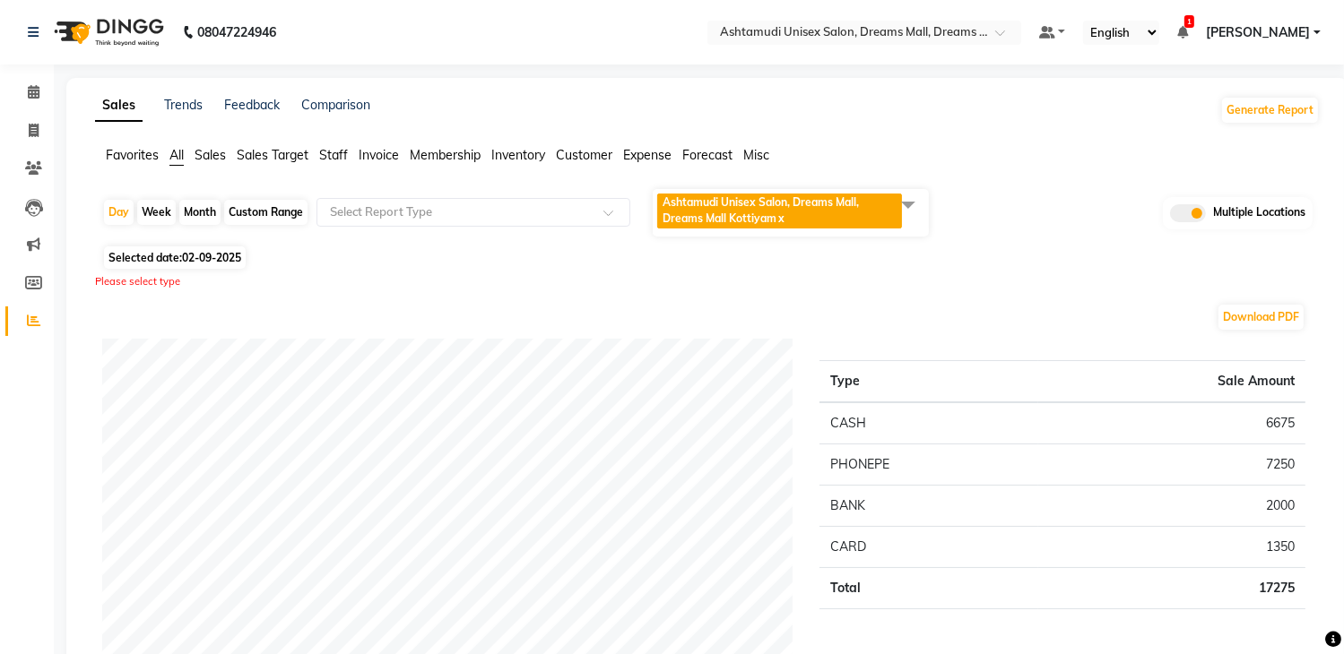
click at [914, 216] on span at bounding box center [908, 204] width 36 height 34
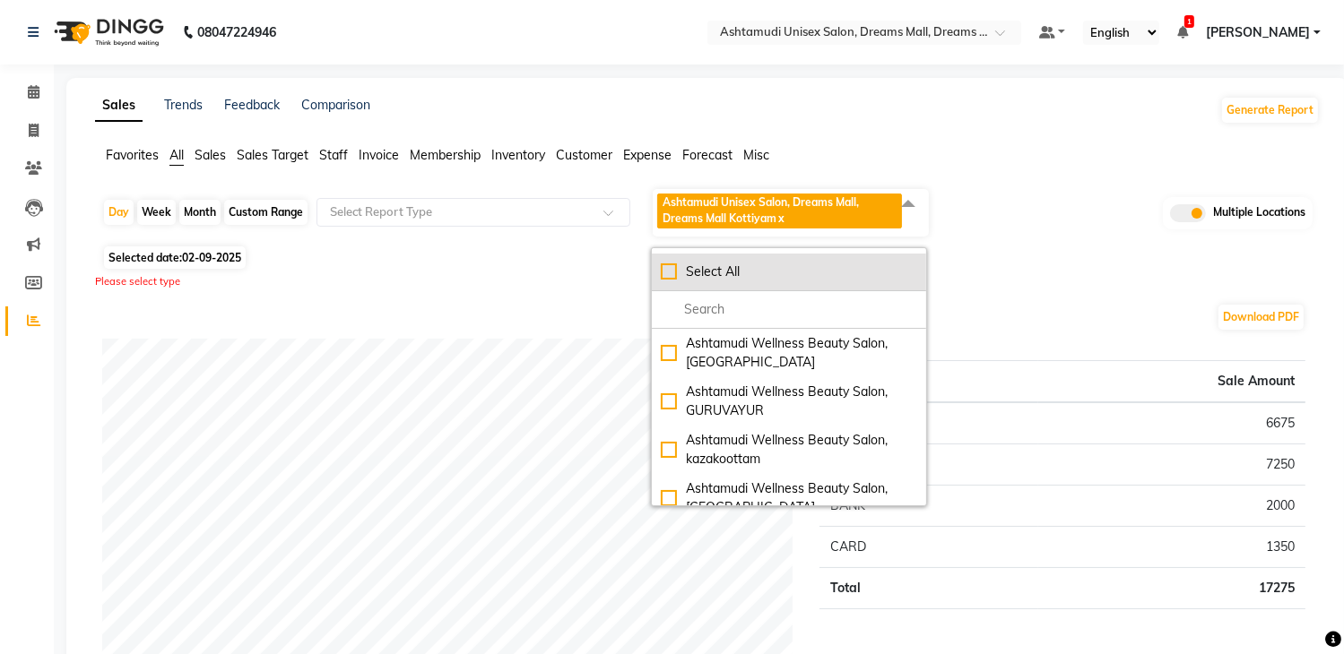
click at [769, 273] on div "Select All" at bounding box center [789, 272] width 256 height 19
checkbox input "true"
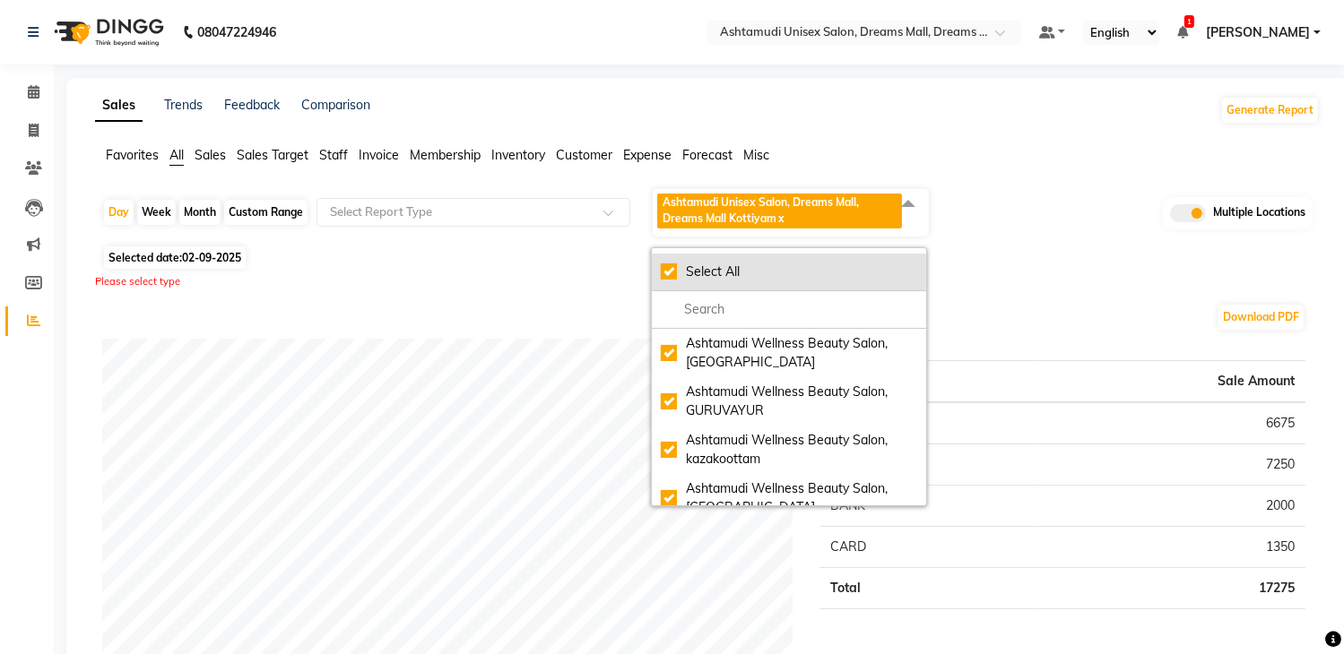
checkbox input "true"
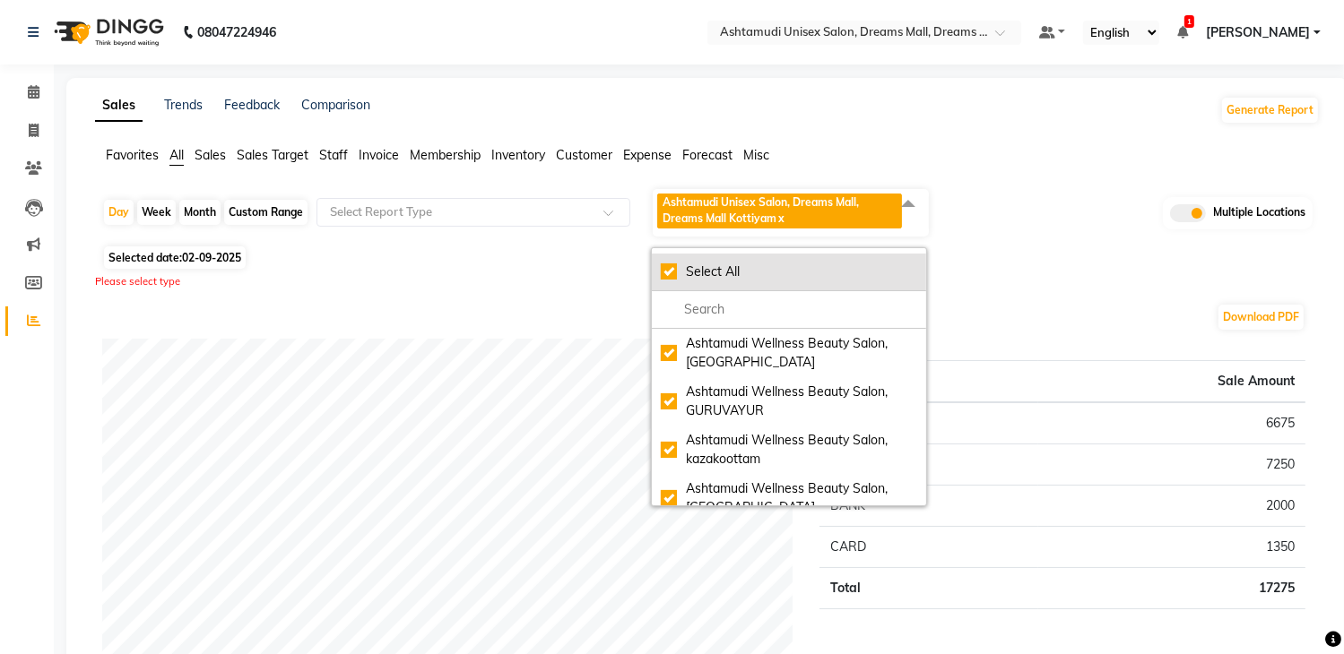
checkbox input "true"
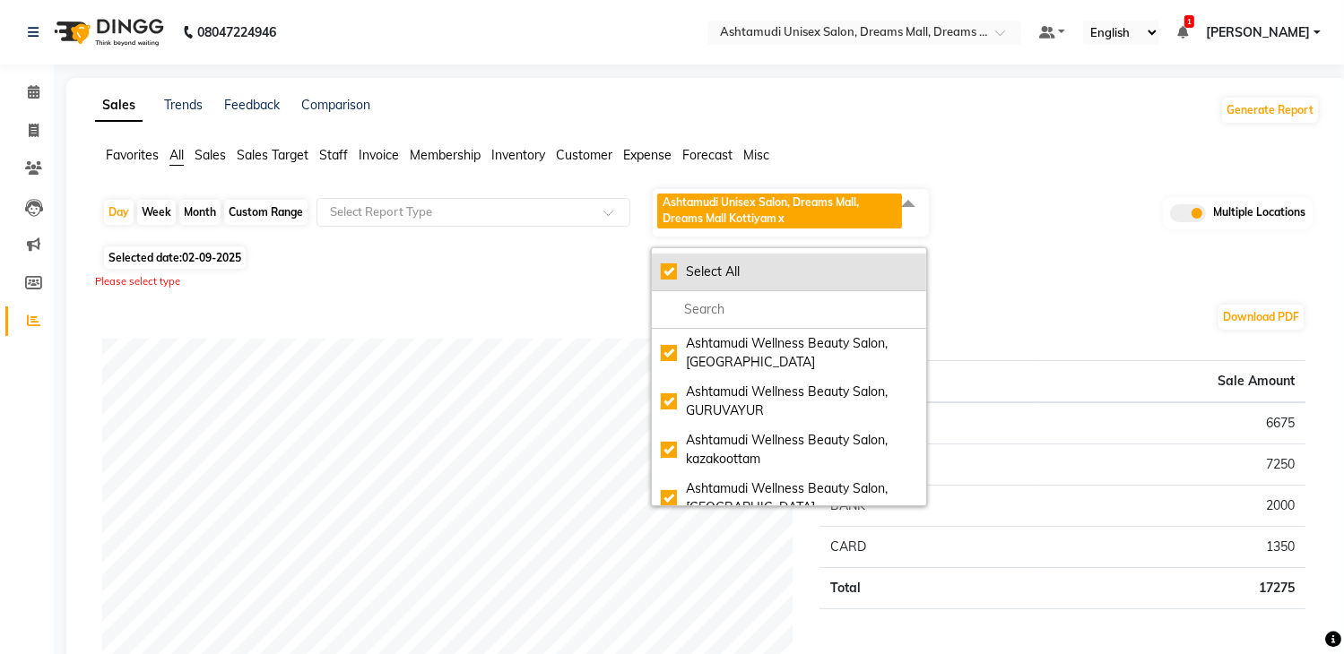
checkbox input "true"
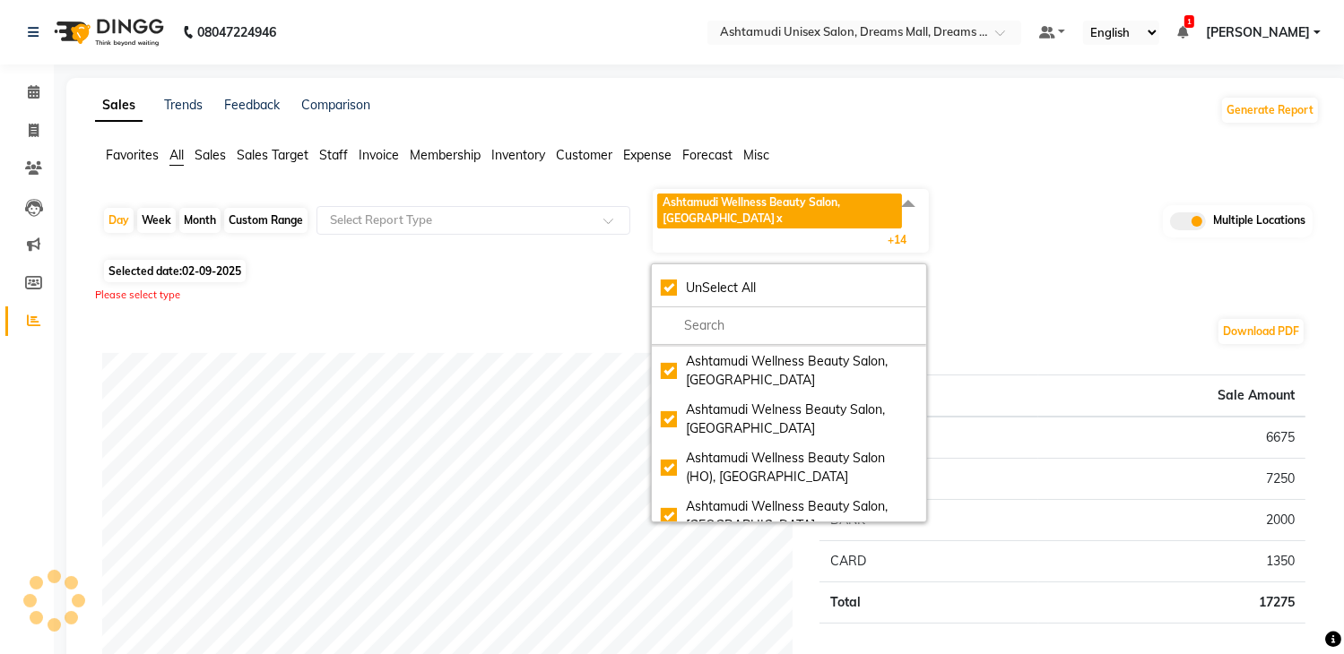
scroll to position [359, 0]
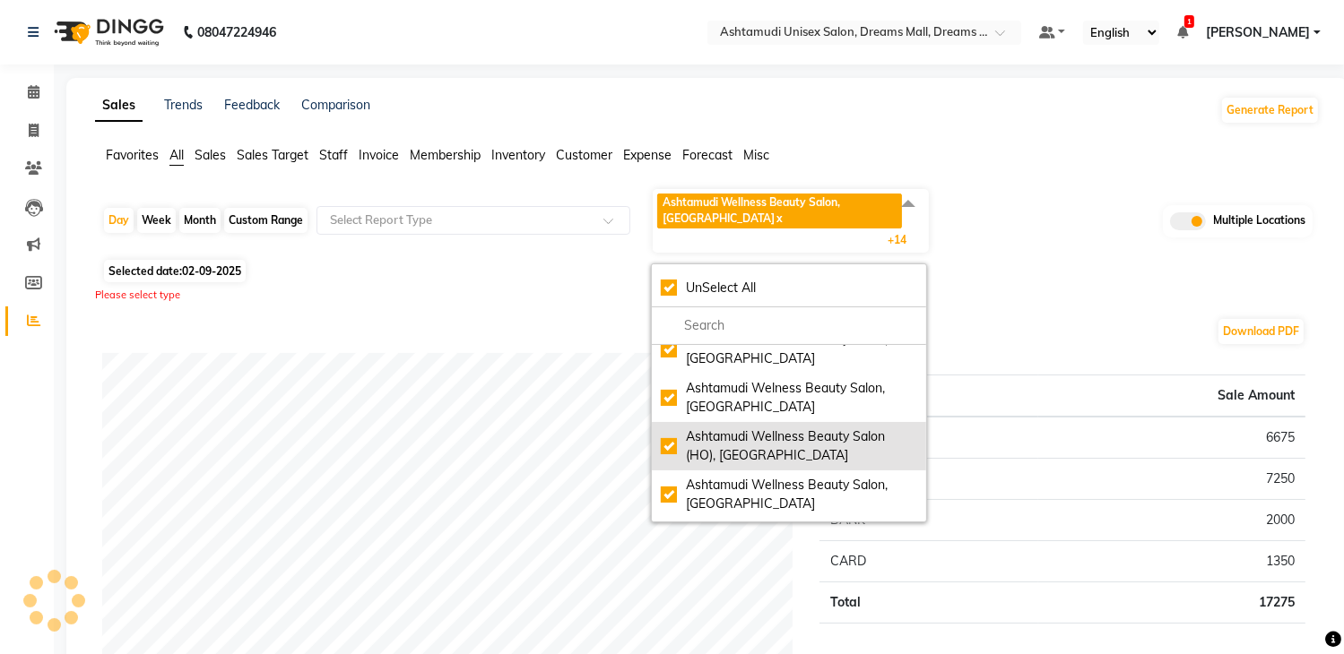
click at [746, 444] on div "Ashtamudi Wellness Beauty Salon (HO), [GEOGRAPHIC_DATA]" at bounding box center [789, 447] width 256 height 38
checkbox input "false"
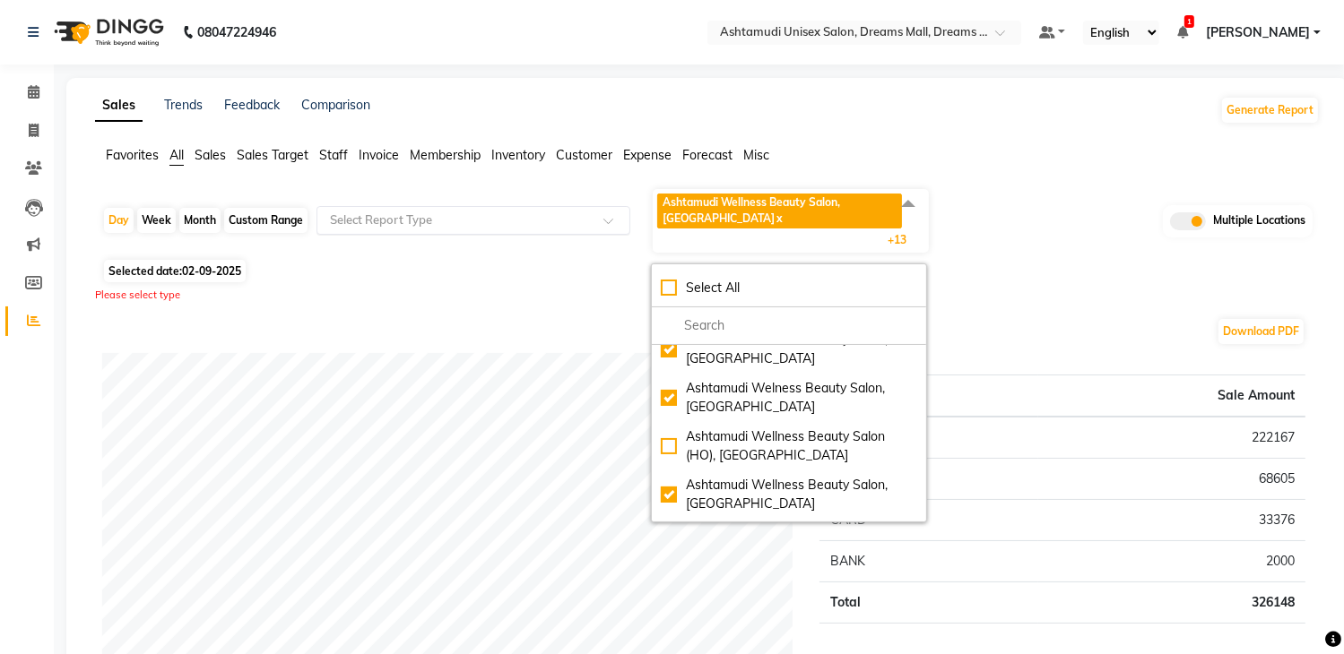
click at [499, 221] on input "text" at bounding box center [455, 221] width 258 height 18
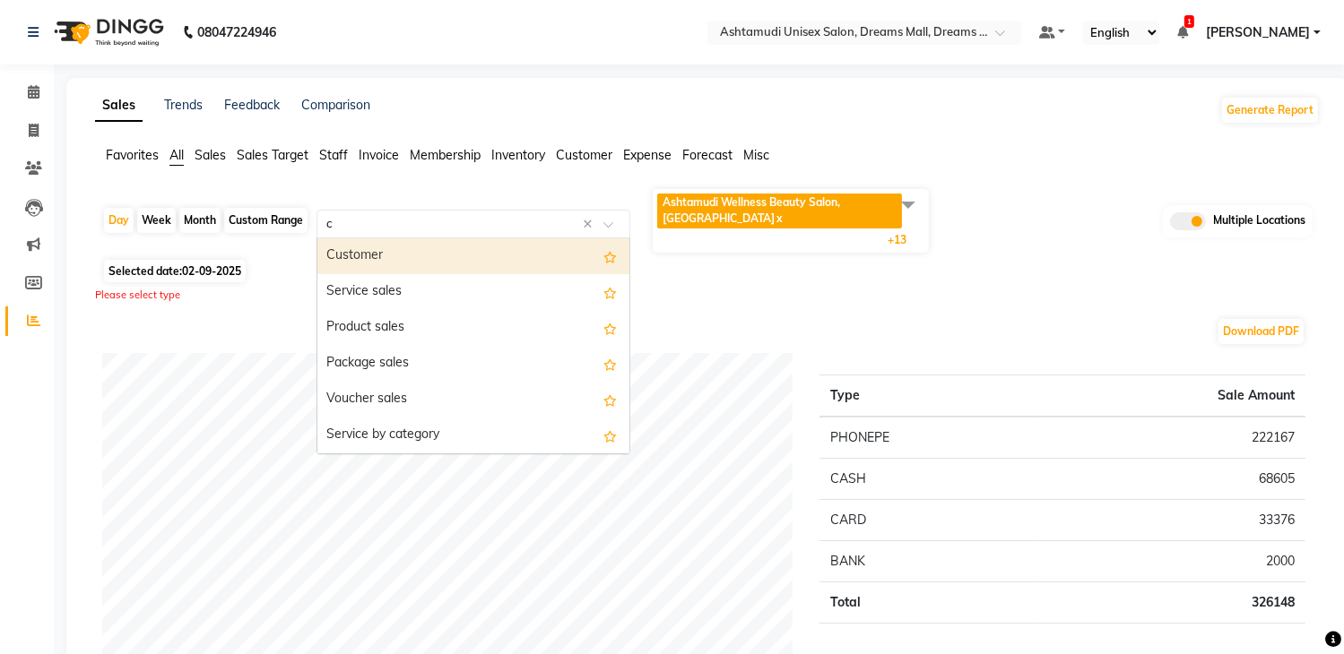
type input "ce"
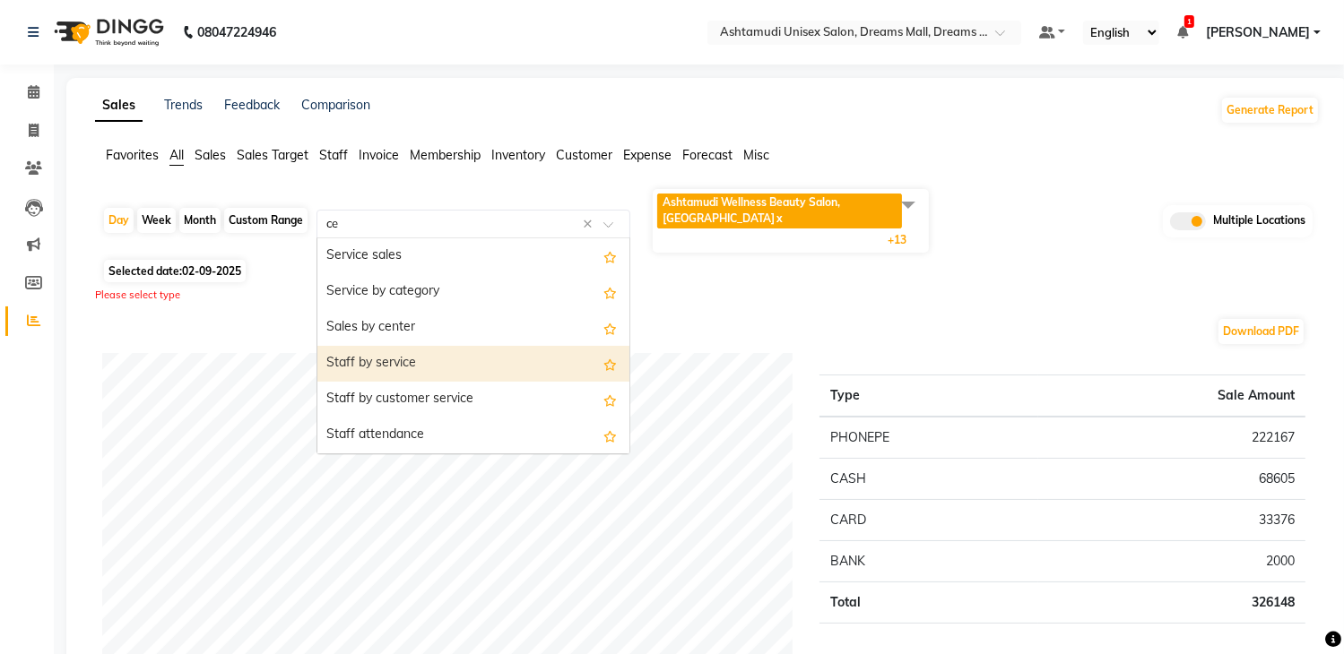
click at [432, 346] on div "Staff by service" at bounding box center [473, 364] width 312 height 36
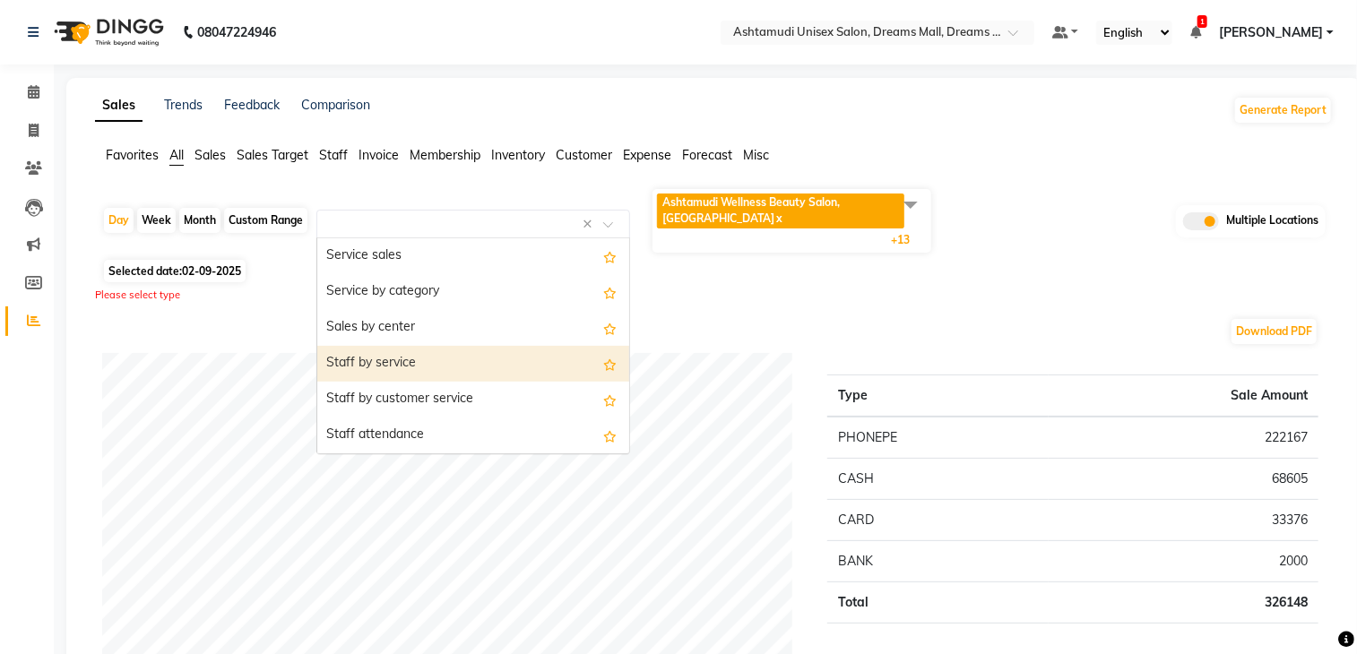
select select "full_report"
select select "csv"
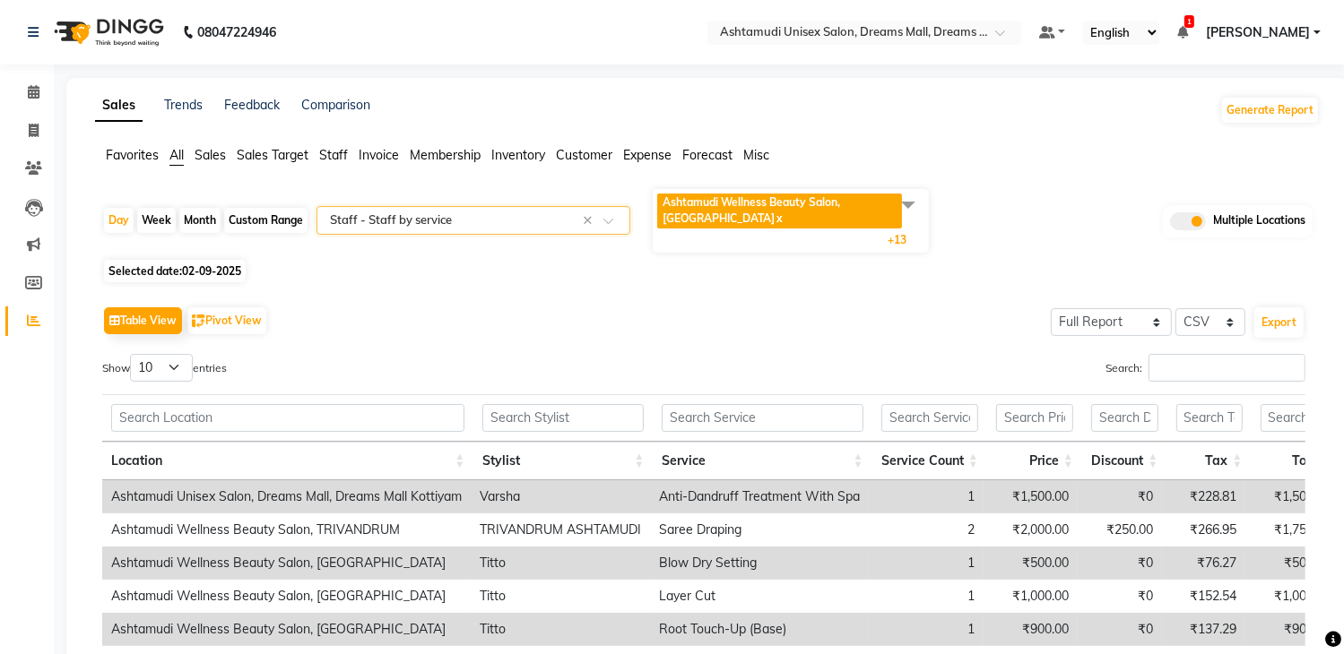
click at [476, 215] on input "text" at bounding box center [455, 221] width 258 height 18
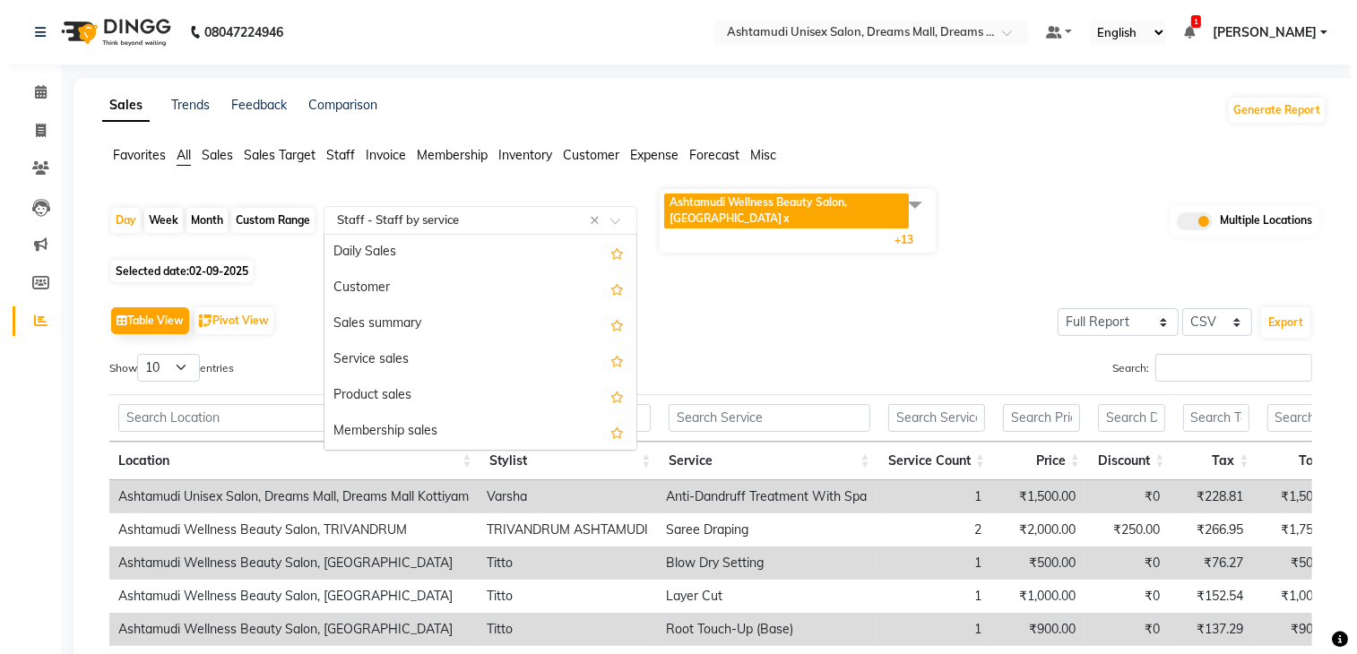
scroll to position [538, 0]
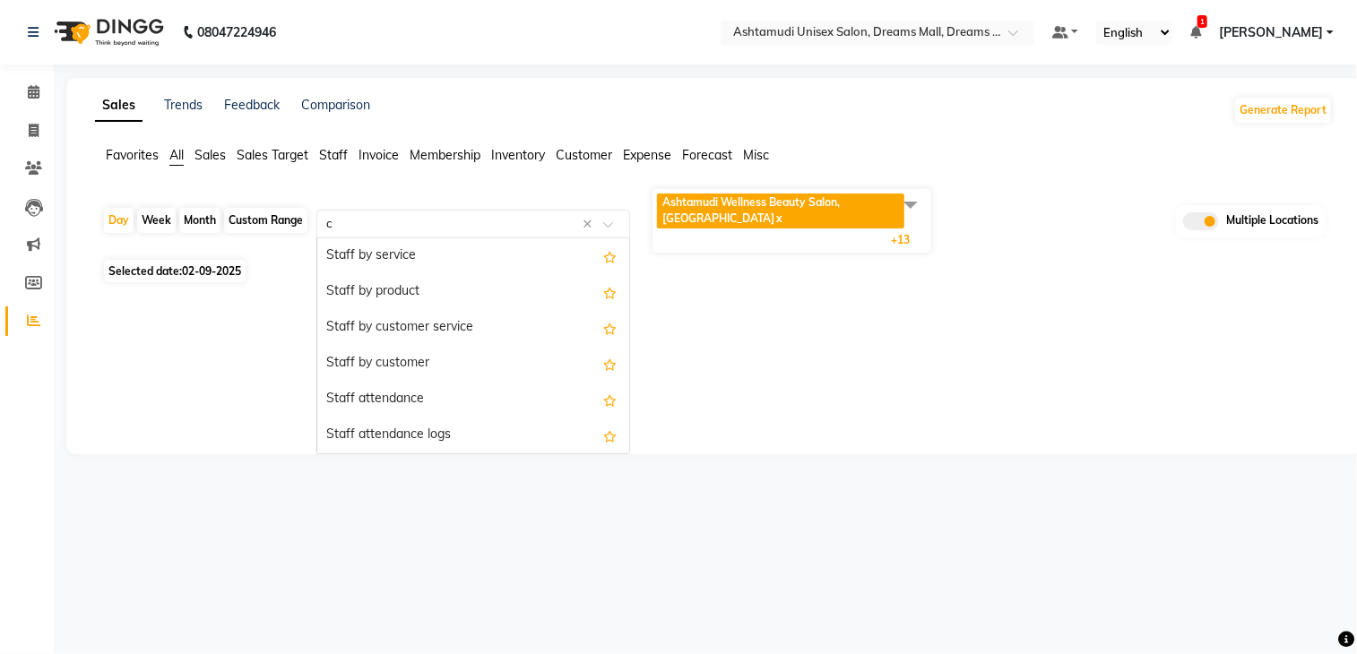
type input "ce"
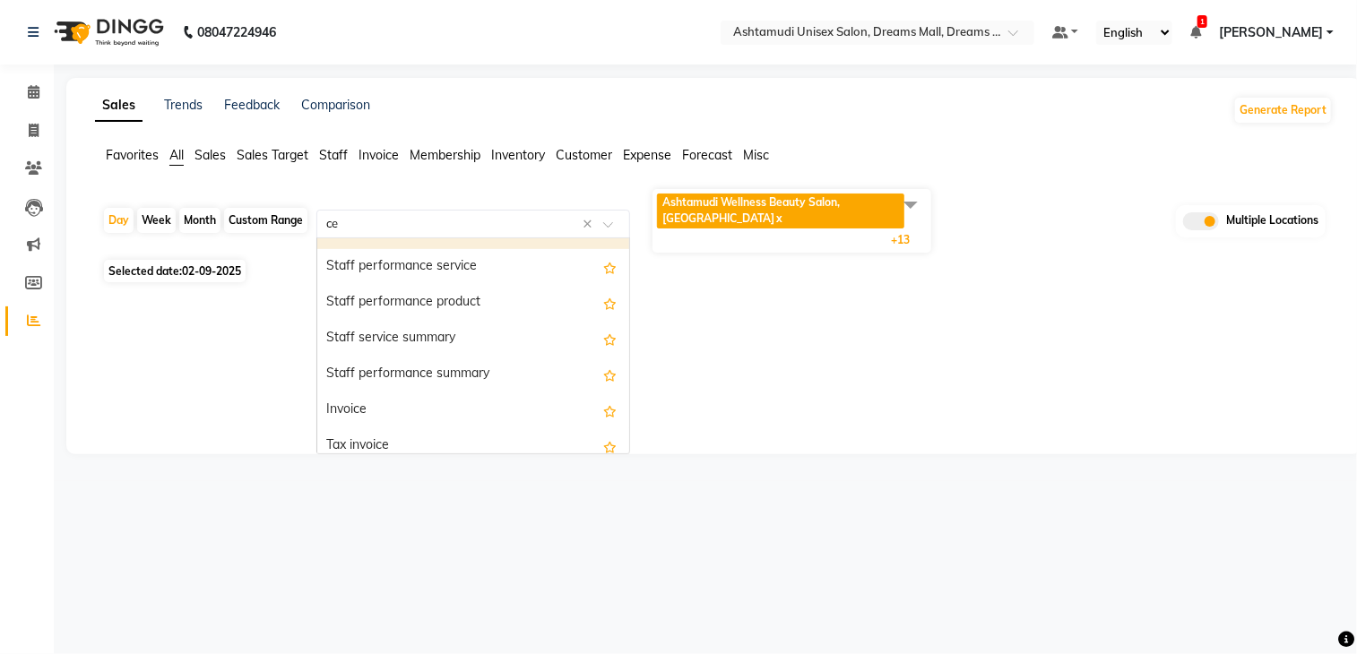
scroll to position [556, 0]
